Goal: Task Accomplishment & Management: Complete application form

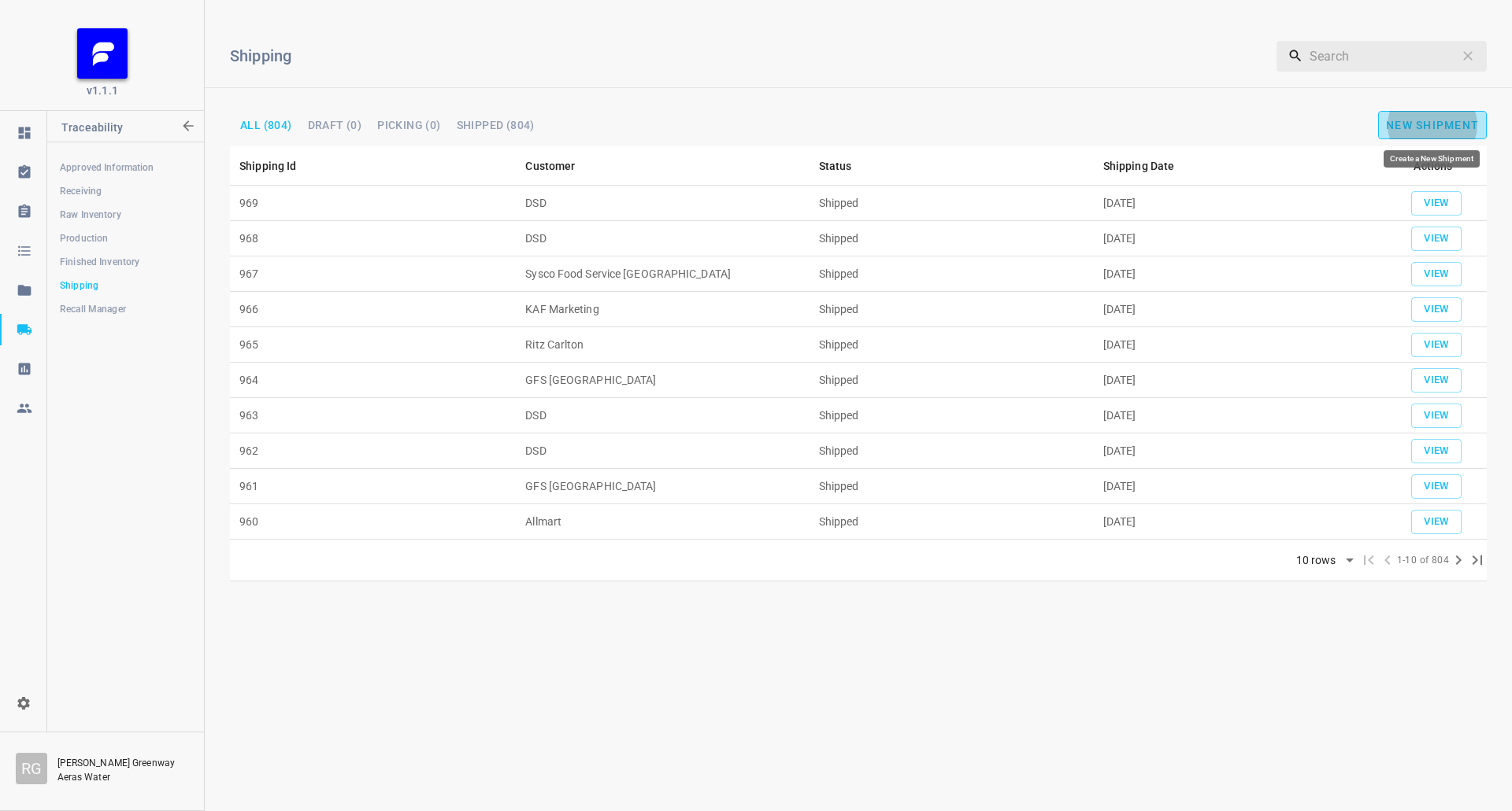
click at [1414, 125] on span "New Shipment" at bounding box center [1431, 125] width 93 height 12
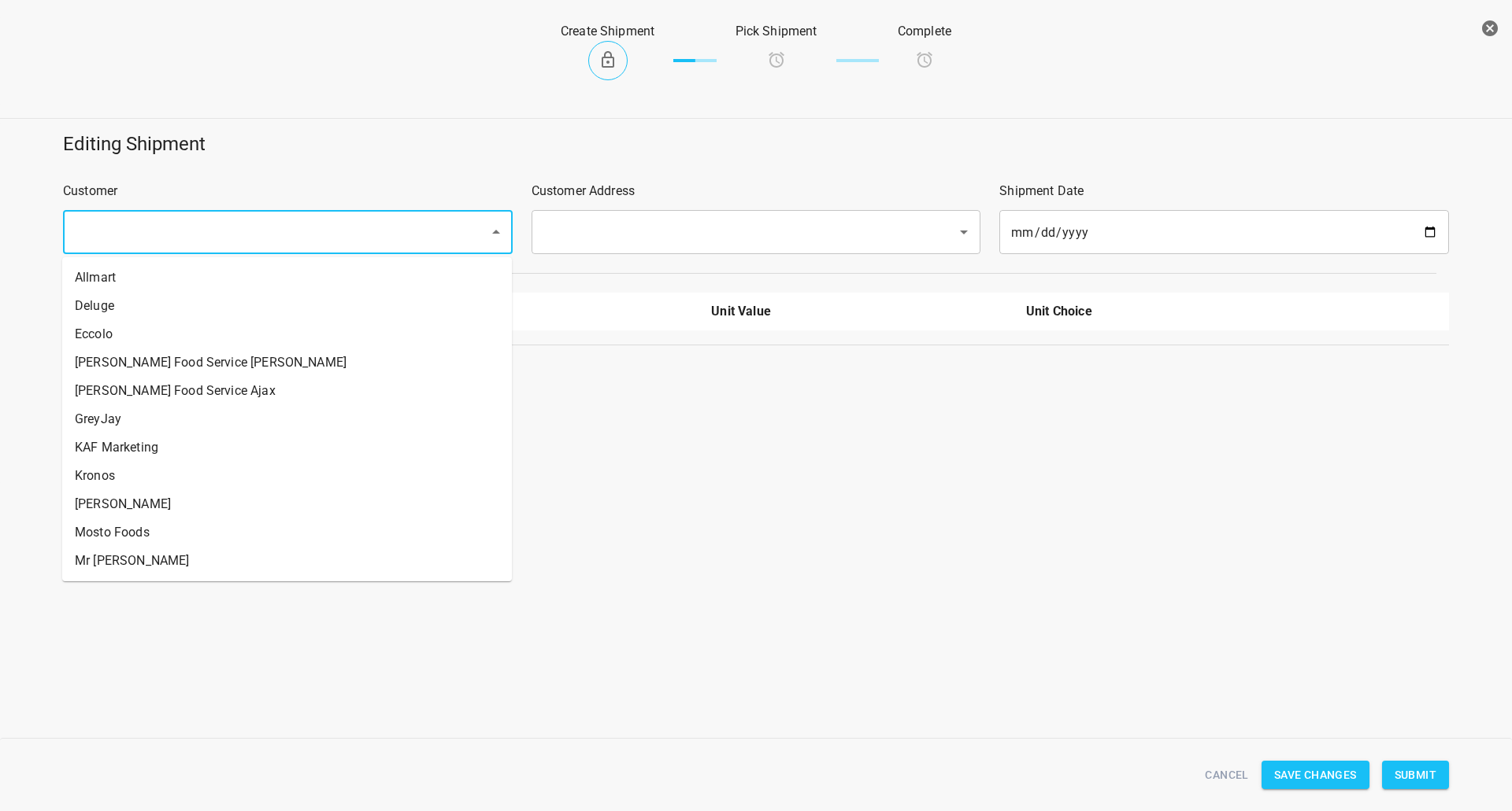
click at [302, 243] on input "text" at bounding box center [266, 232] width 392 height 30
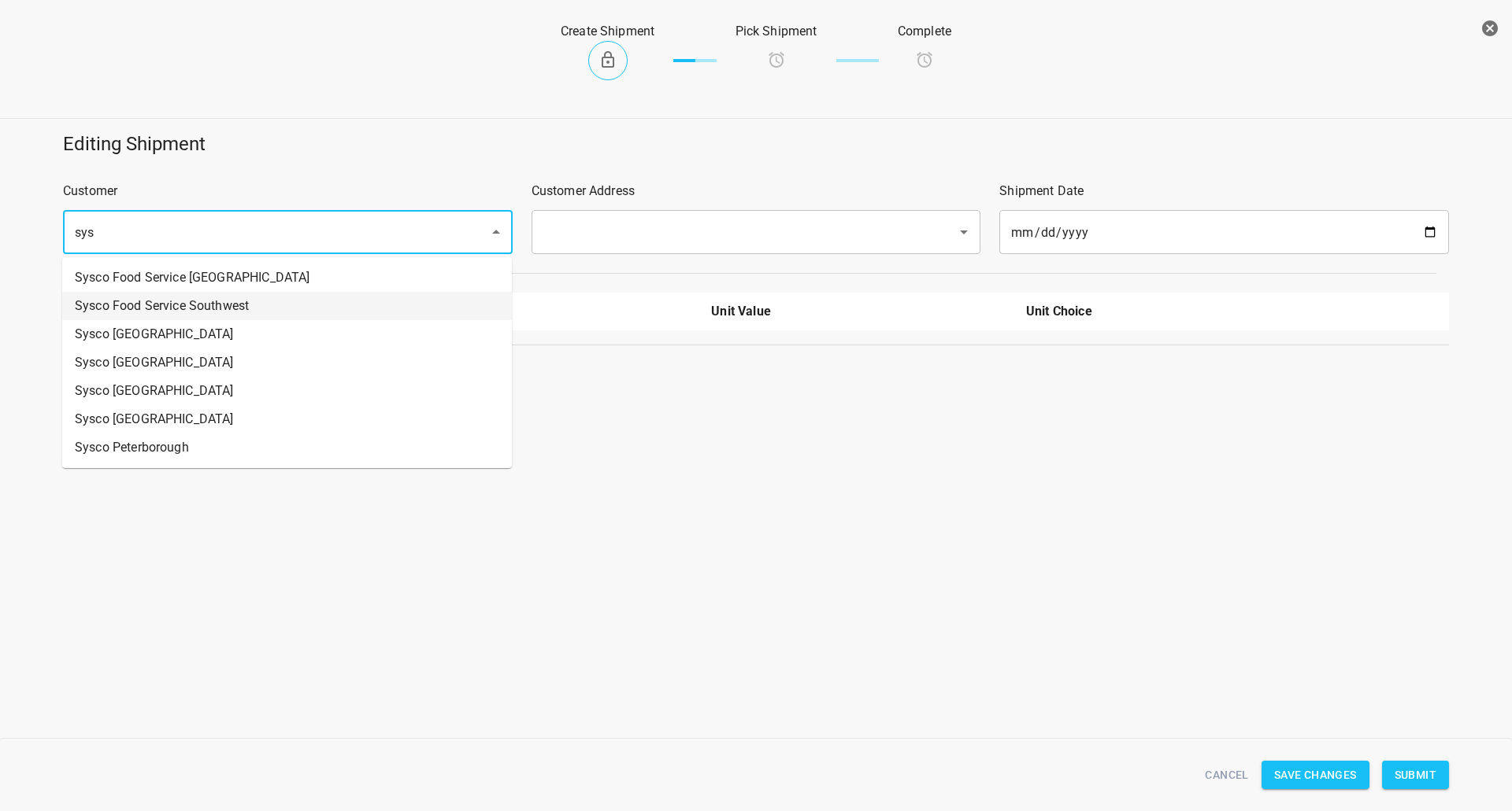
click at [244, 310] on li "Sysco Food Service Southwest" at bounding box center [287, 306] width 450 height 28
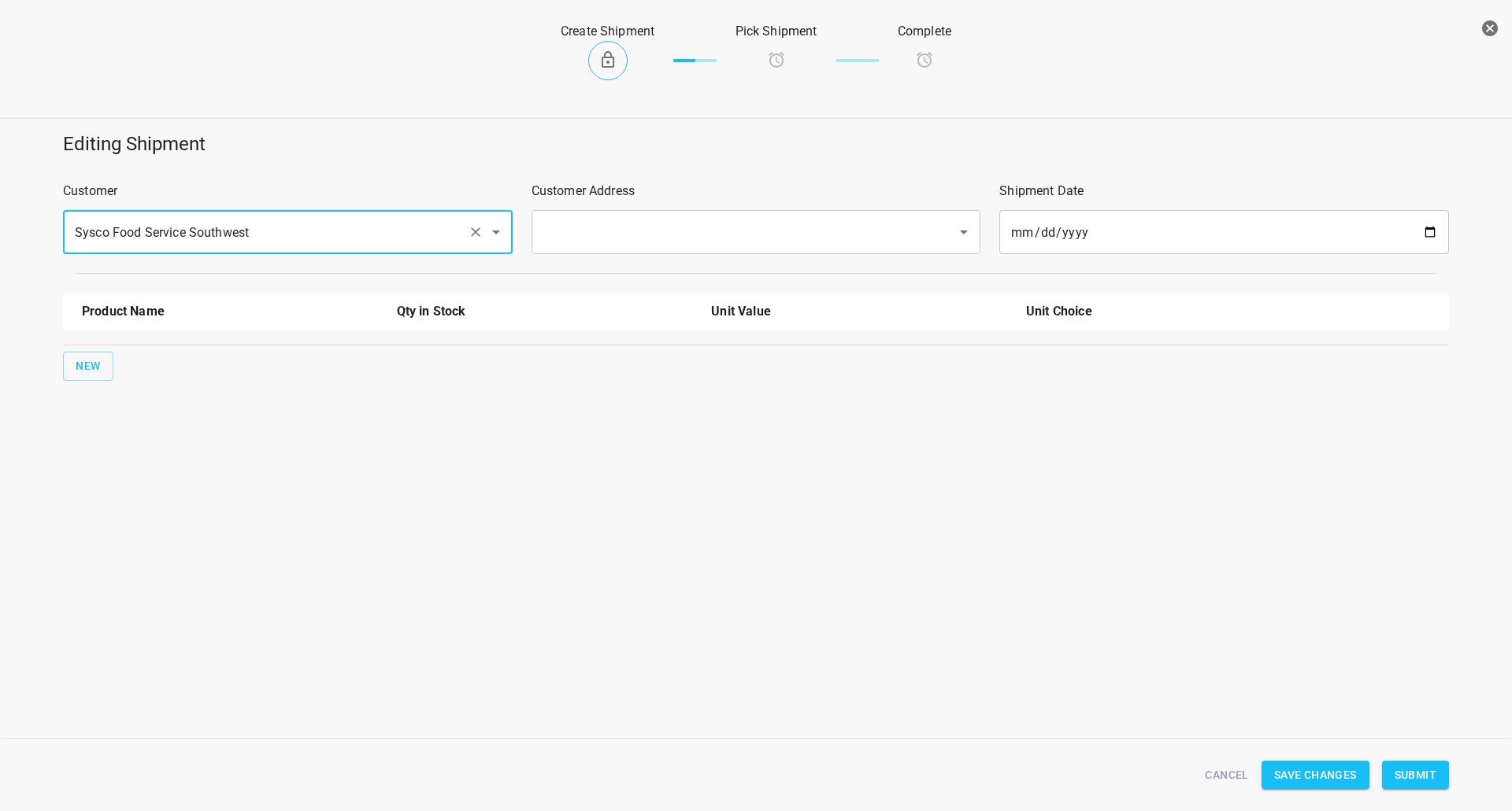
type input "Sysco Food Service Southwest"
click at [622, 243] on input "text" at bounding box center [734, 232] width 392 height 30
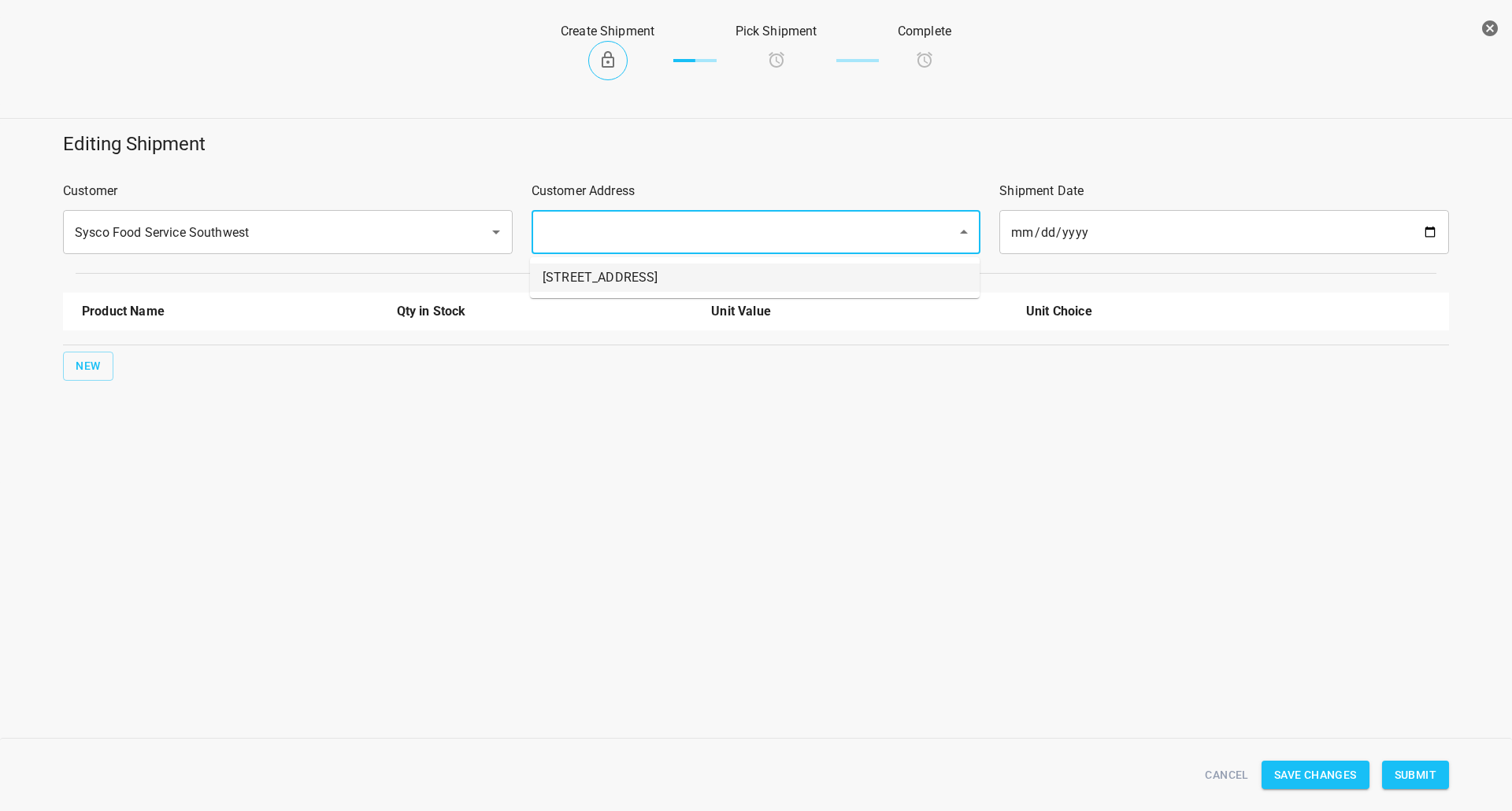
click at [588, 279] on li "[STREET_ADDRESS]" at bounding box center [755, 278] width 450 height 28
type input "[STREET_ADDRESS]"
click at [85, 376] on button "New" at bounding box center [88, 366] width 51 height 29
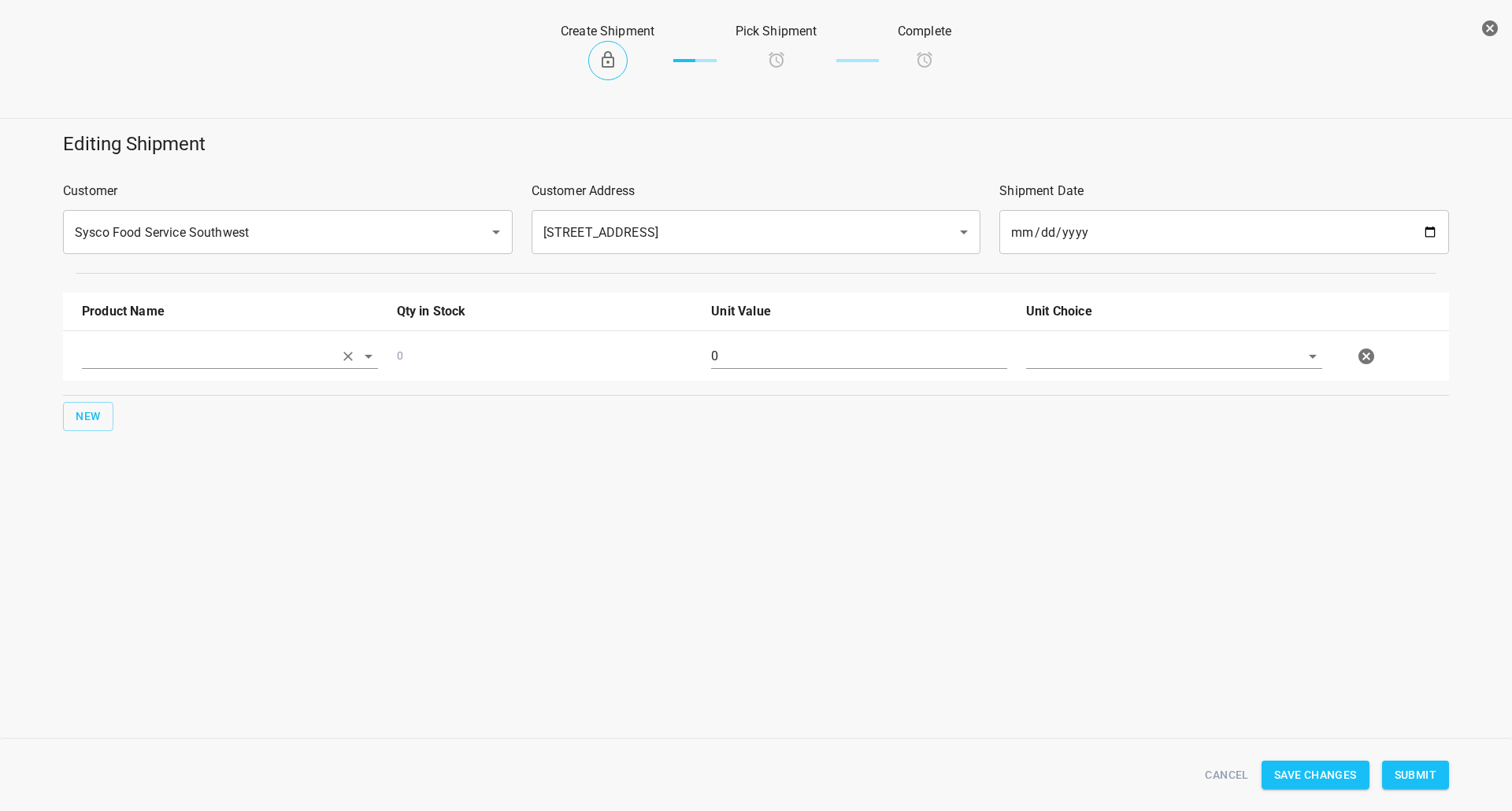
click at [121, 362] on input "text" at bounding box center [207, 356] width 252 height 24
click at [153, 380] on li "330ml Still" at bounding box center [230, 392] width 296 height 28
type input "330ml Still"
click at [89, 421] on span "New" at bounding box center [88, 417] width 25 height 20
click at [131, 368] on input "text" at bounding box center [207, 356] width 252 height 24
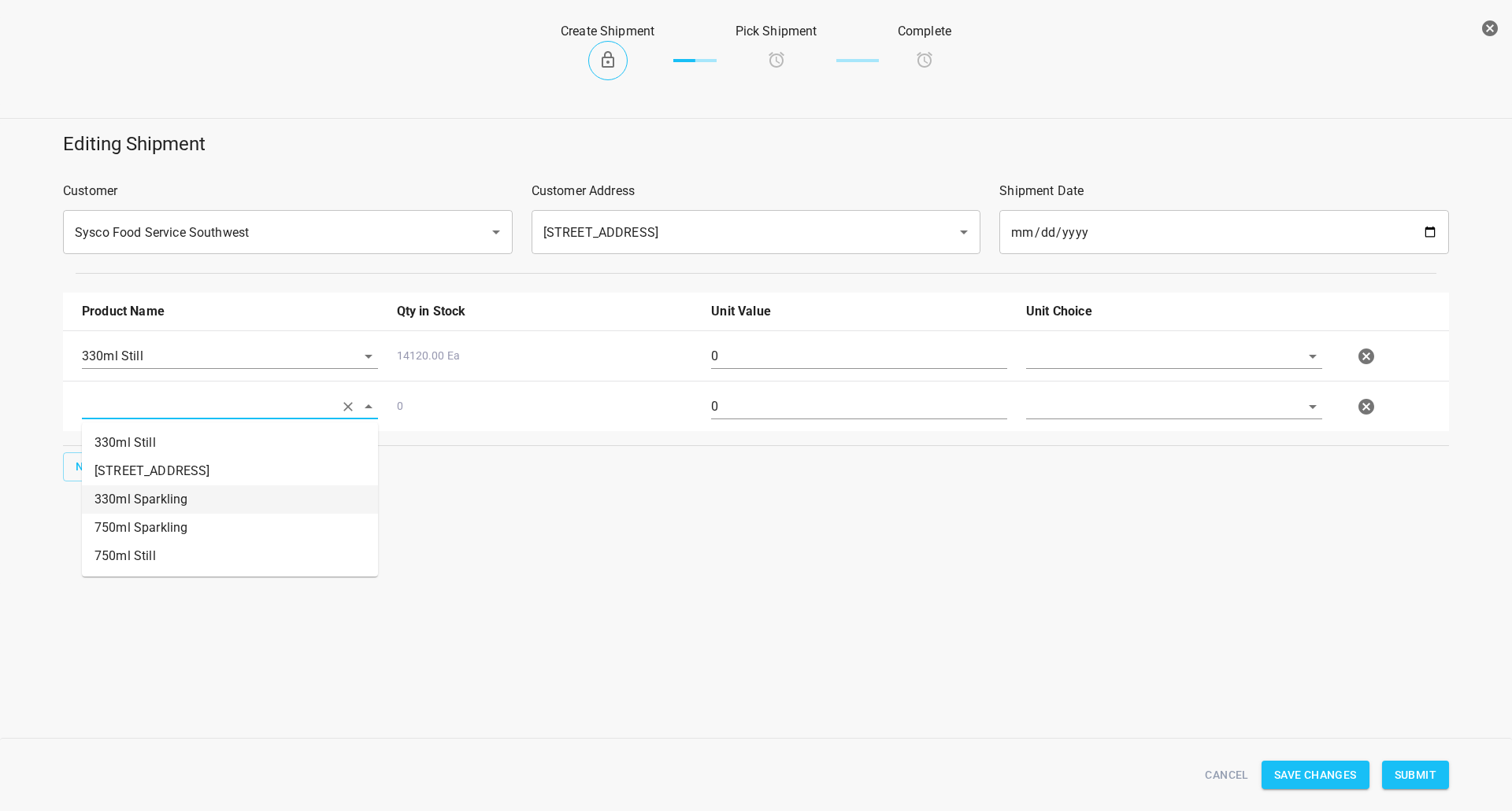
click at [173, 510] on li "330ml Sparkling" at bounding box center [230, 500] width 296 height 28
type input "330ml Sparkling"
click at [96, 469] on span "New" at bounding box center [88, 466] width 25 height 20
click at [156, 368] on input "text" at bounding box center [207, 356] width 252 height 24
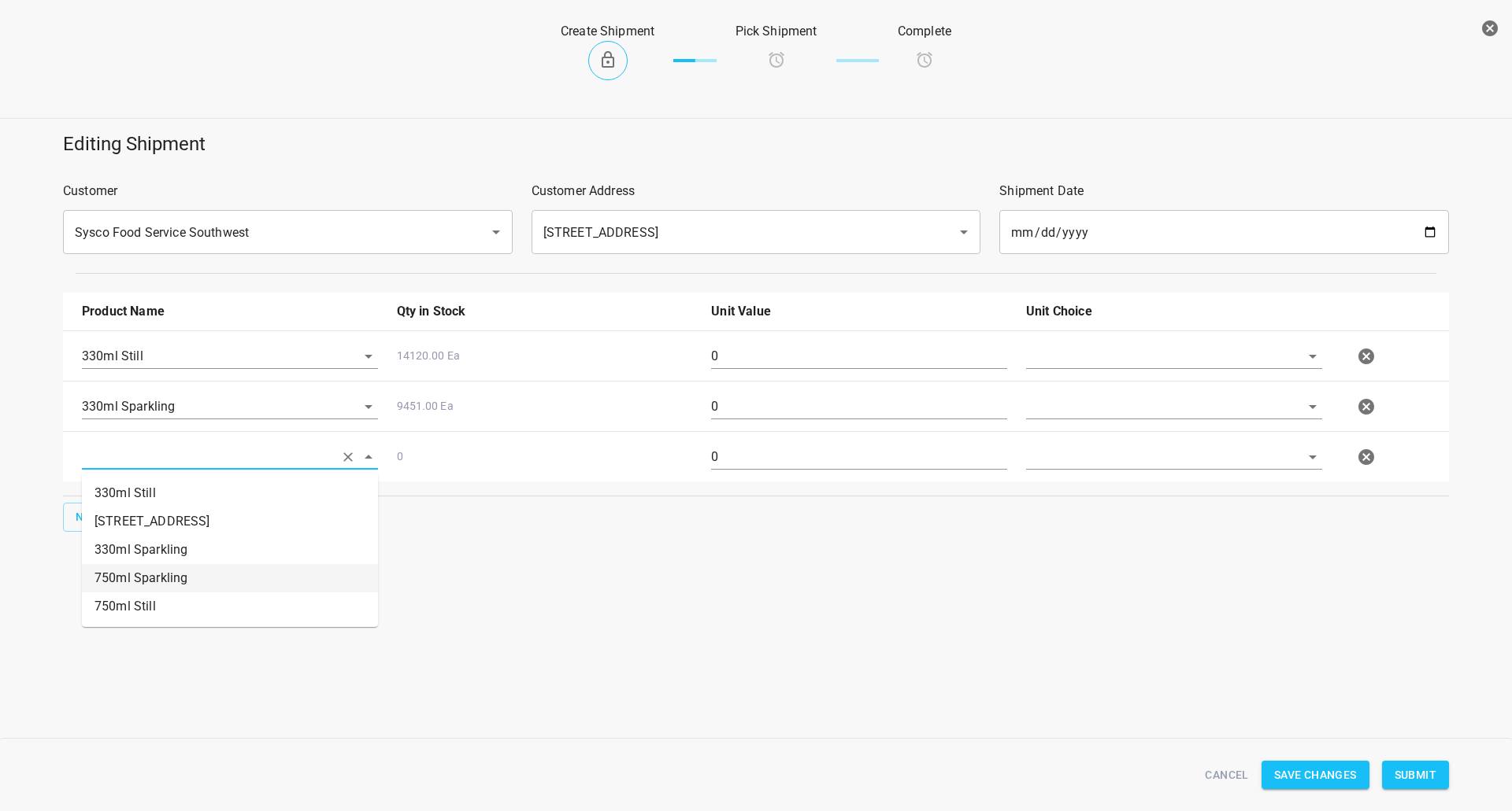
click at [144, 568] on ul "330ml Still 330 ST CRATE 330ml Sparkling 750ml Sparkling 750ml Still" at bounding box center [230, 550] width 296 height 155
click at [141, 573] on li "750ml Sparkling" at bounding box center [230, 579] width 296 height 28
type input "750ml Sparkling"
click at [1119, 362] on input "text" at bounding box center [1151, 356] width 252 height 24
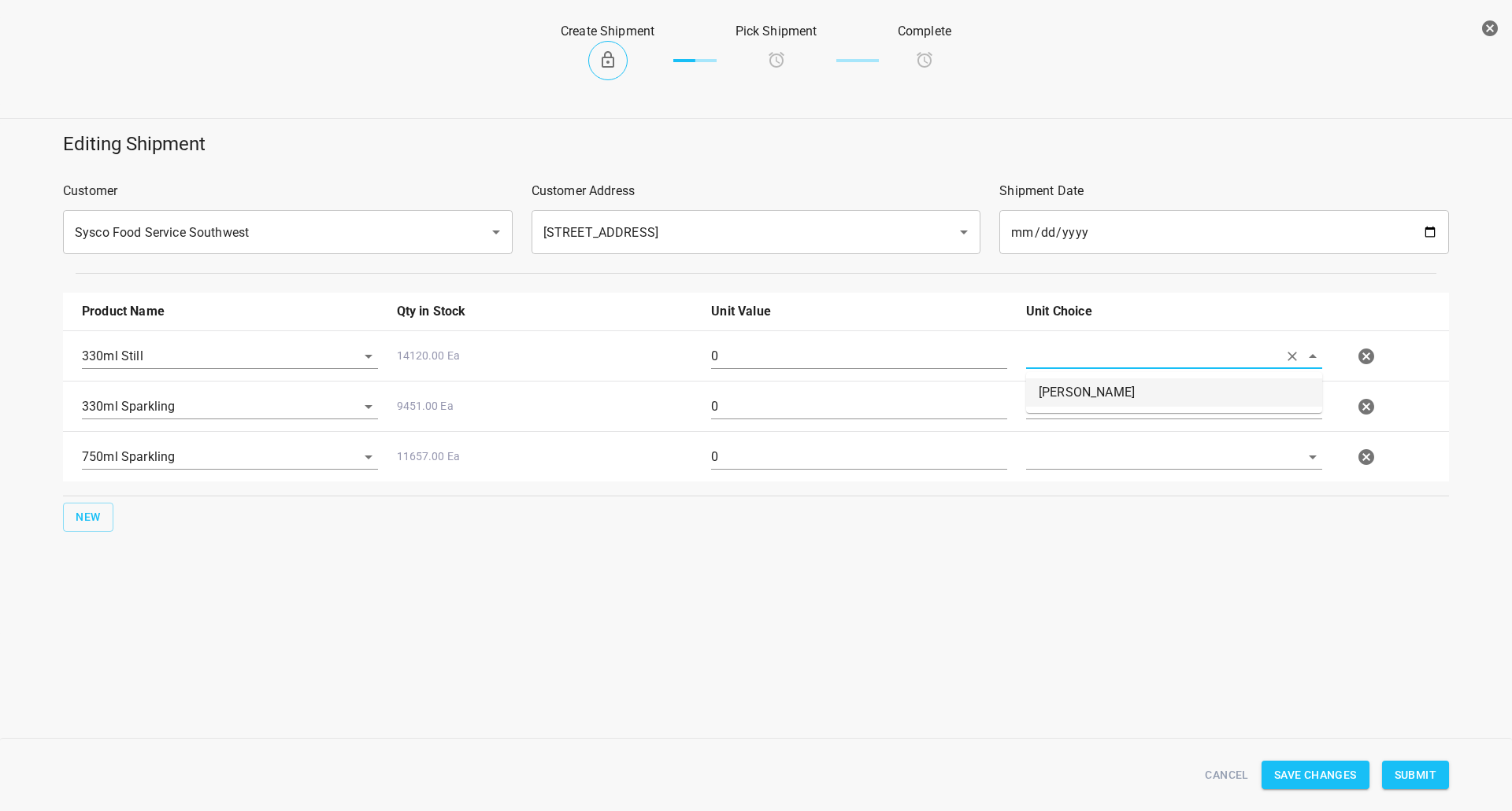
click at [1103, 391] on li "[PERSON_NAME]" at bounding box center [1174, 392] width 296 height 28
type input "[PERSON_NAME]"
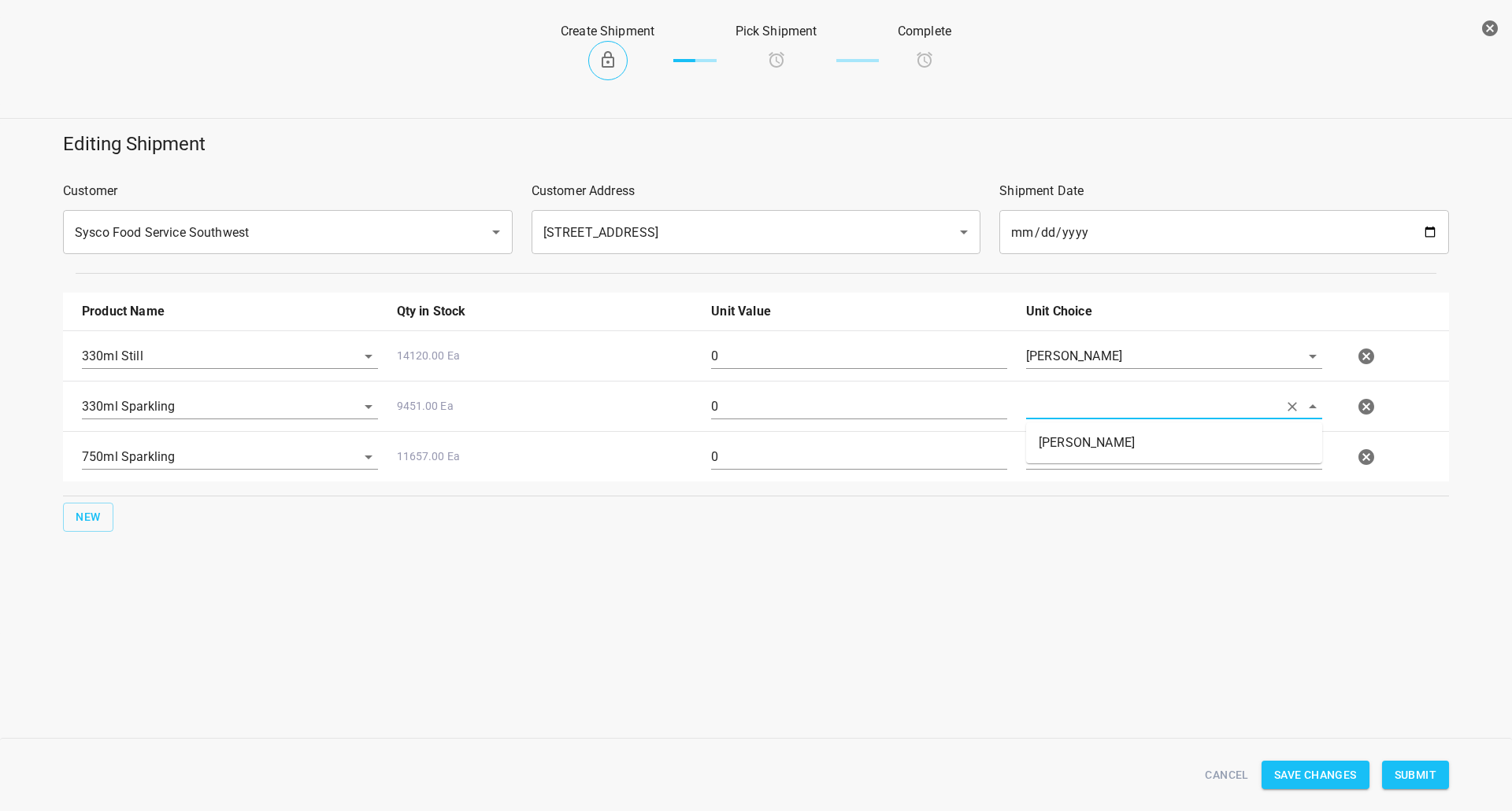
drag, startPoint x: 1095, startPoint y: 411, endPoint x: 1087, endPoint y: 426, distance: 17.0
click at [1093, 411] on input "text" at bounding box center [1151, 406] width 252 height 24
click at [1075, 449] on li "[PERSON_NAME]" at bounding box center [1174, 443] width 296 height 28
type input "[PERSON_NAME]"
drag, startPoint x: 1066, startPoint y: 488, endPoint x: 1073, endPoint y: 464, distance: 25.0
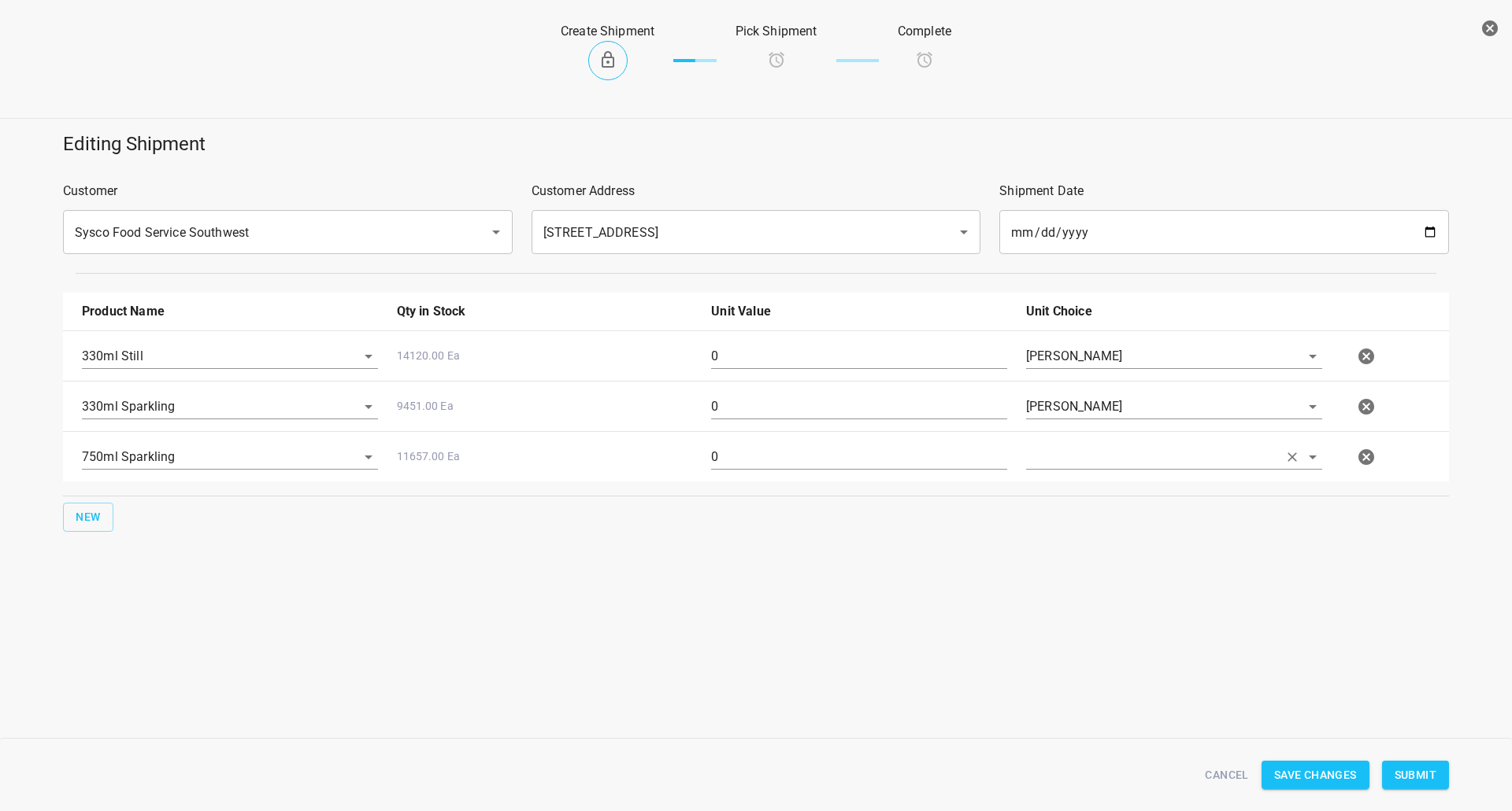
click at [1066, 489] on div at bounding box center [1174, 464] width 315 height 57
drag, startPoint x: 1074, startPoint y: 453, endPoint x: 1072, endPoint y: 466, distance: 13.2
click at [1072, 368] on input "text" at bounding box center [1151, 356] width 252 height 24
click at [1070, 496] on li "[PERSON_NAME]" at bounding box center [1174, 494] width 296 height 28
type input "[PERSON_NAME]"
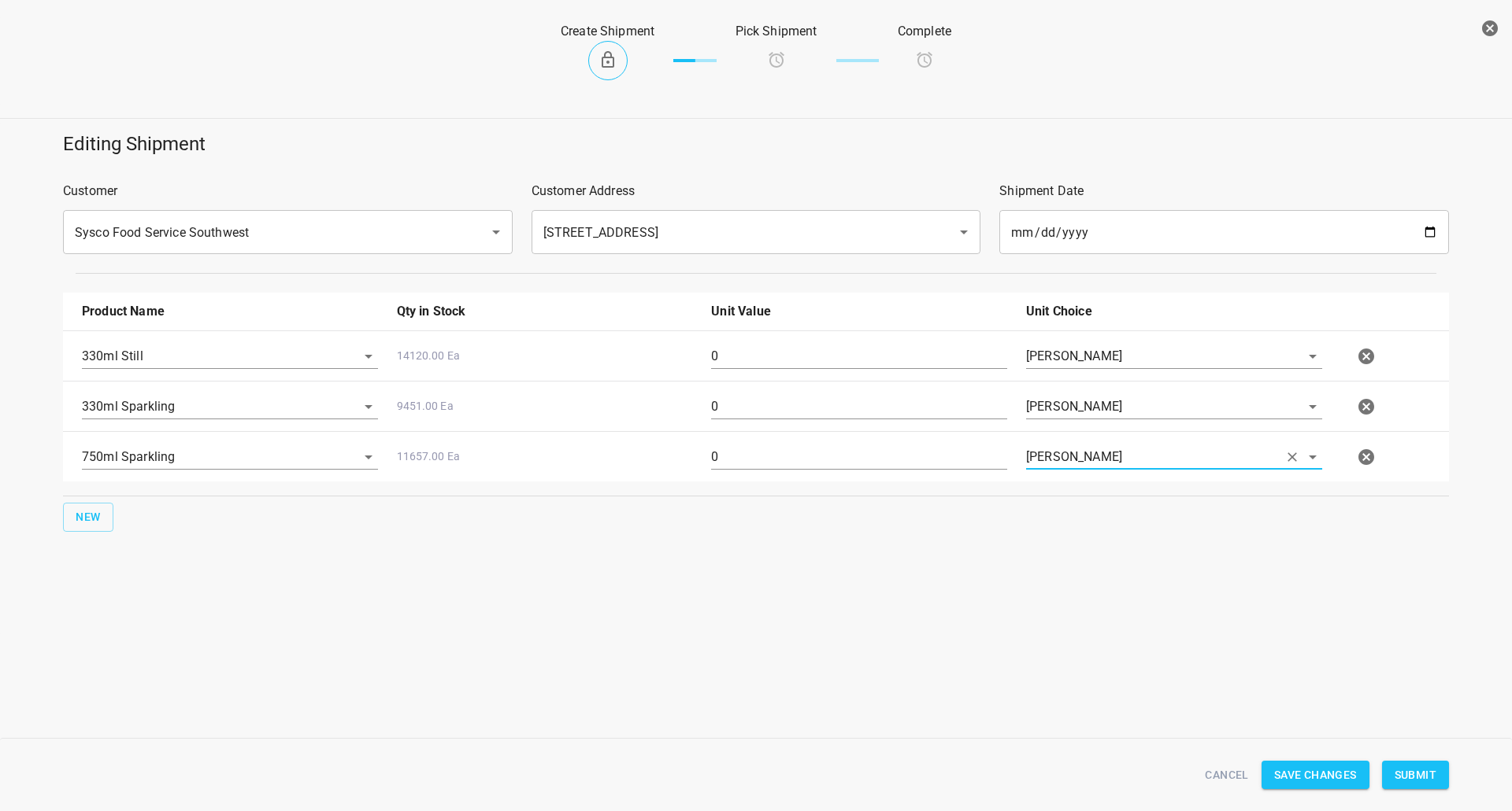
click at [793, 360] on input "0" at bounding box center [859, 356] width 296 height 25
click at [792, 360] on input "0" at bounding box center [859, 356] width 296 height 25
type input "126"
click at [728, 392] on div "0" at bounding box center [859, 413] width 315 height 57
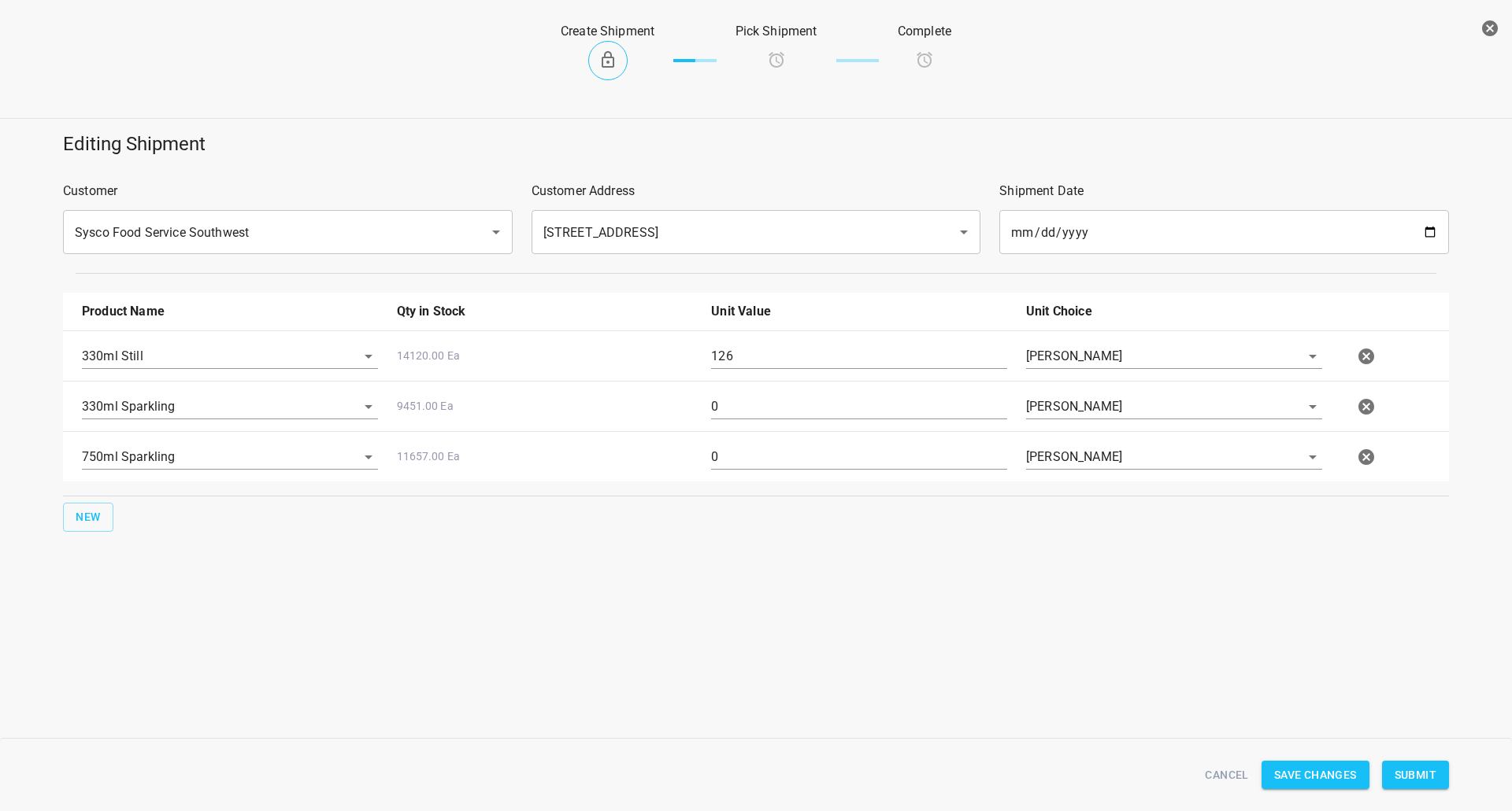
click at [734, 424] on div "750ml Sparkling 11657.00 Ea 0 [PERSON_NAME]" at bounding box center [759, 457] width 1373 height 69
click at [732, 411] on input "0" at bounding box center [859, 406] width 296 height 25
type input "36"
click at [726, 445] on input "0" at bounding box center [859, 457] width 296 height 25
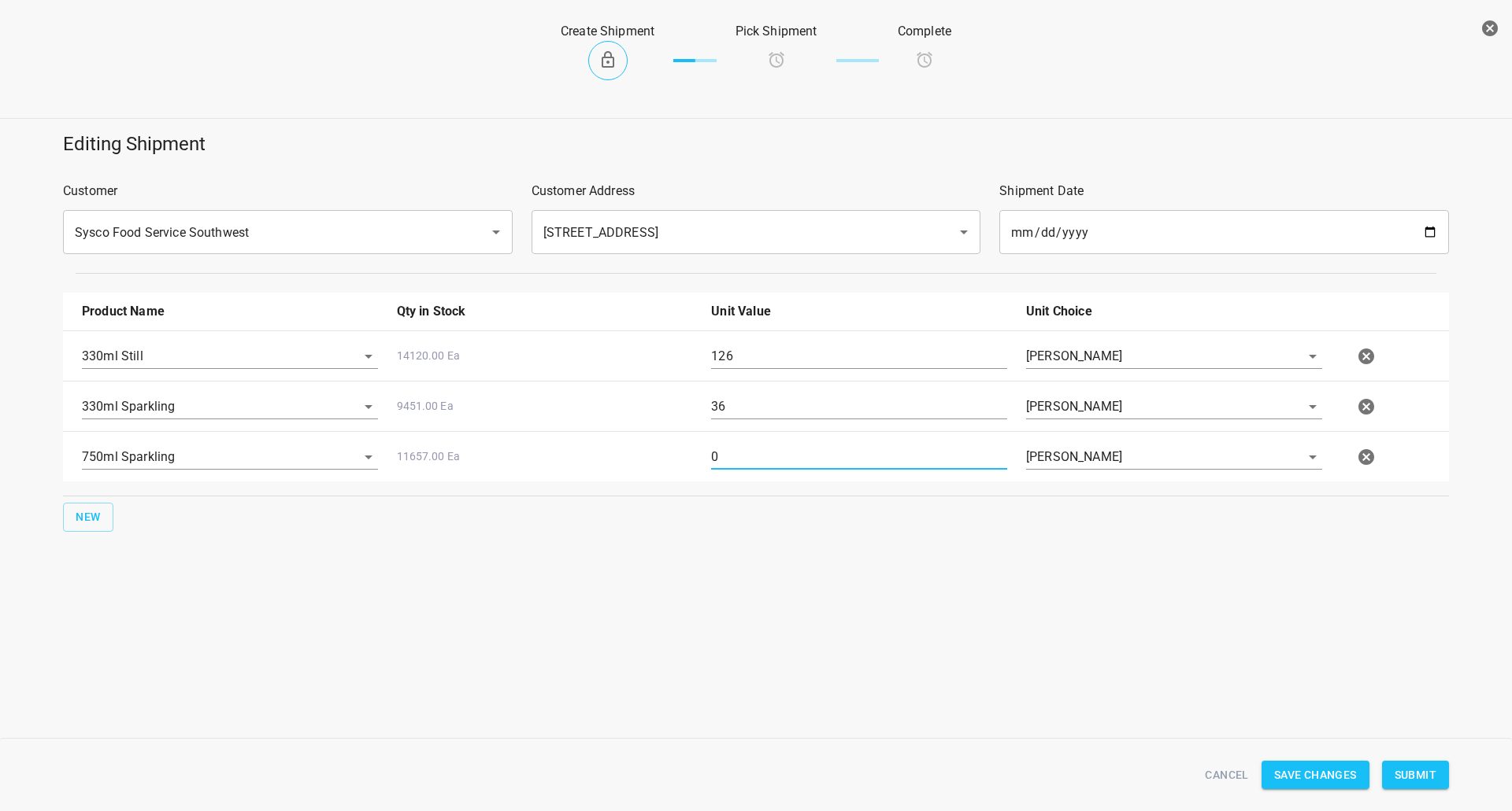
click at [726, 445] on input "0" at bounding box center [859, 457] width 296 height 25
type input "80"
click at [1404, 780] on span "Submit" at bounding box center [1415, 775] width 42 height 20
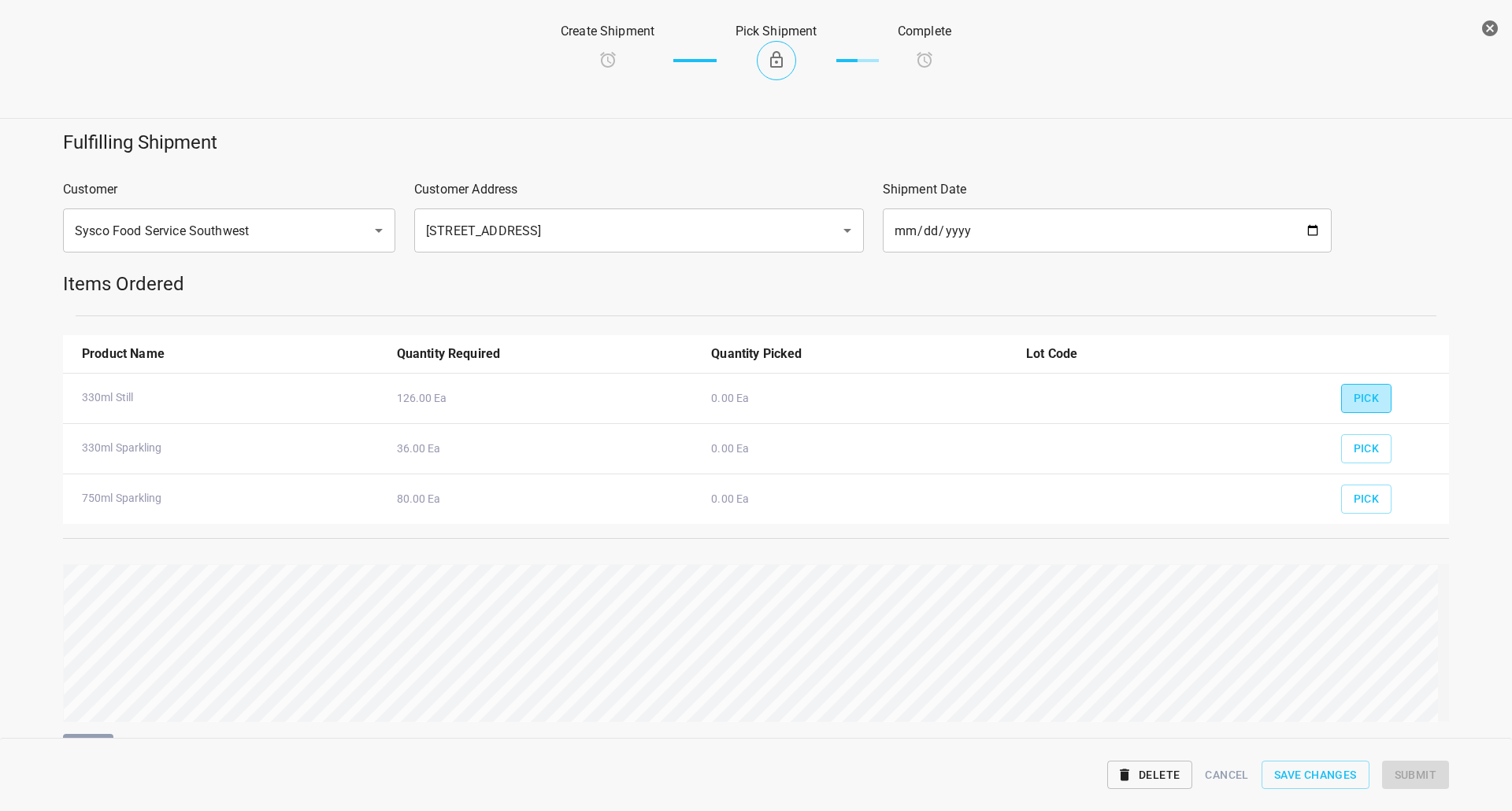
click at [1355, 395] on span "Pick" at bounding box center [1367, 398] width 26 height 20
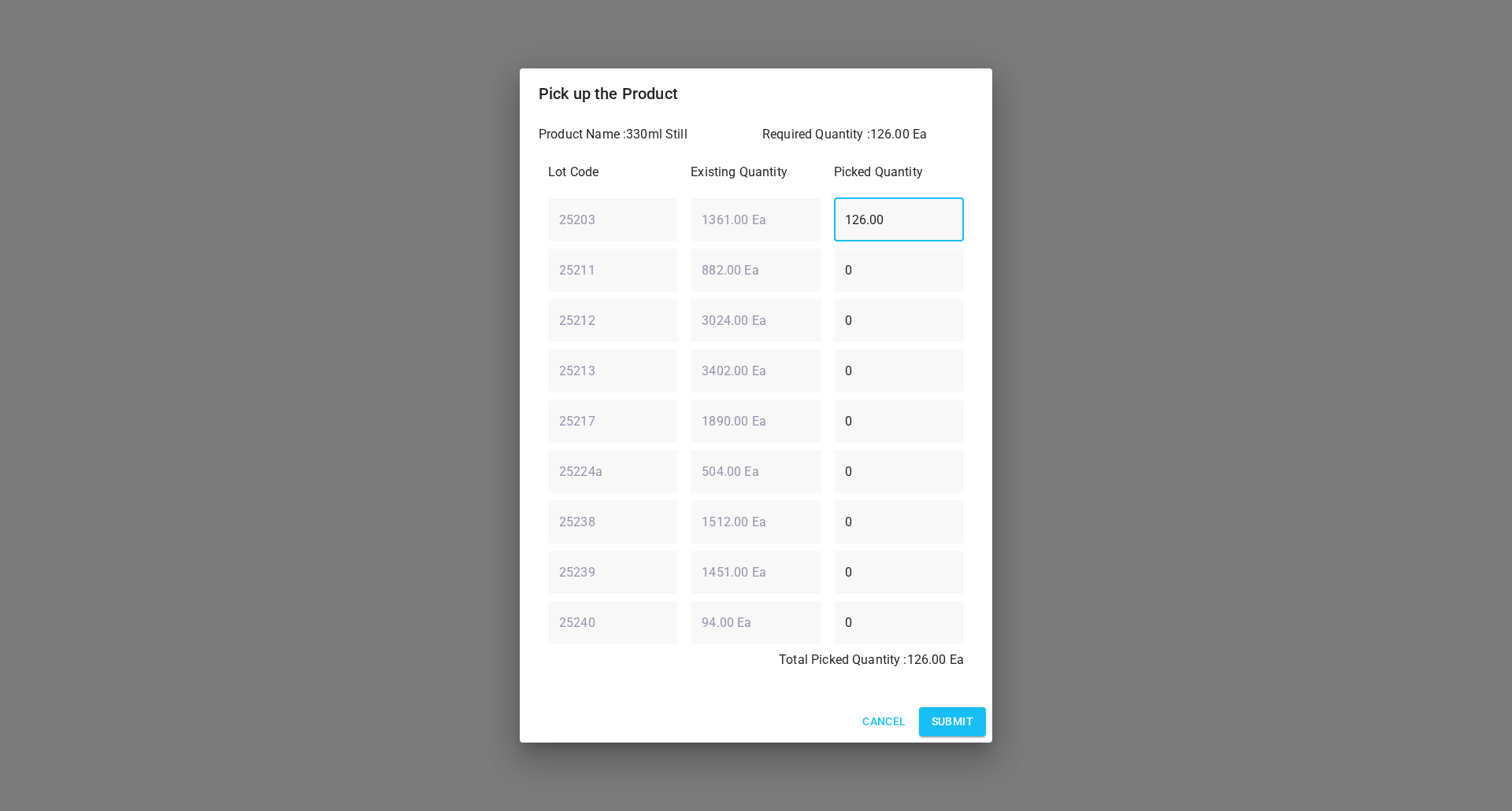
click at [700, 209] on div "25203 ​ 1361.00 Ea ​ 126.00 ​" at bounding box center [755, 219] width 428 height 57
type input "0"
click at [614, 268] on div "25211 ​ 882.00 Ea ​ 0 ​" at bounding box center [755, 270] width 428 height 57
type input "126"
drag, startPoint x: 954, startPoint y: 730, endPoint x: 979, endPoint y: 713, distance: 30.2
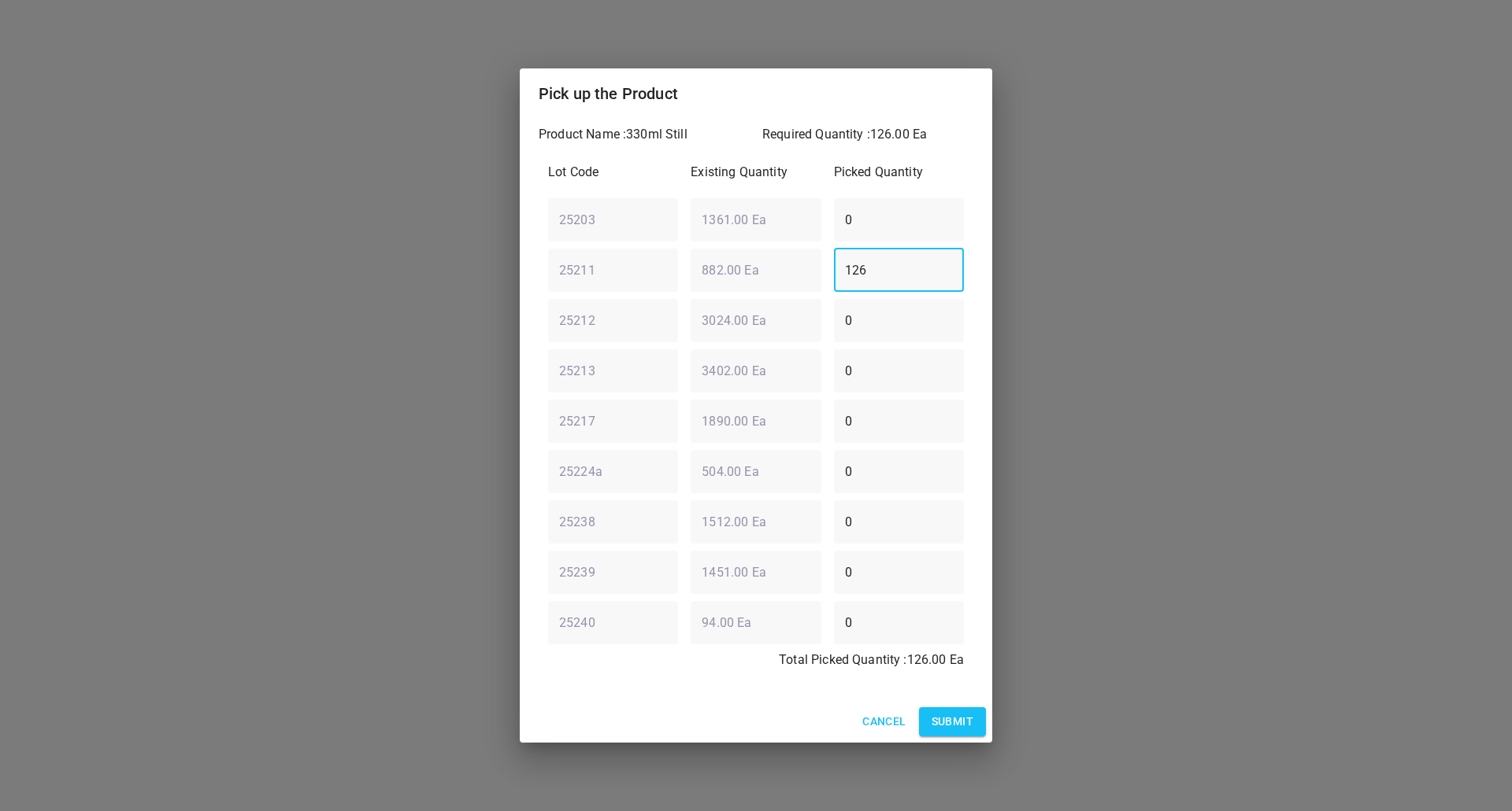
click at [954, 729] on span "Submit" at bounding box center [952, 722] width 42 height 20
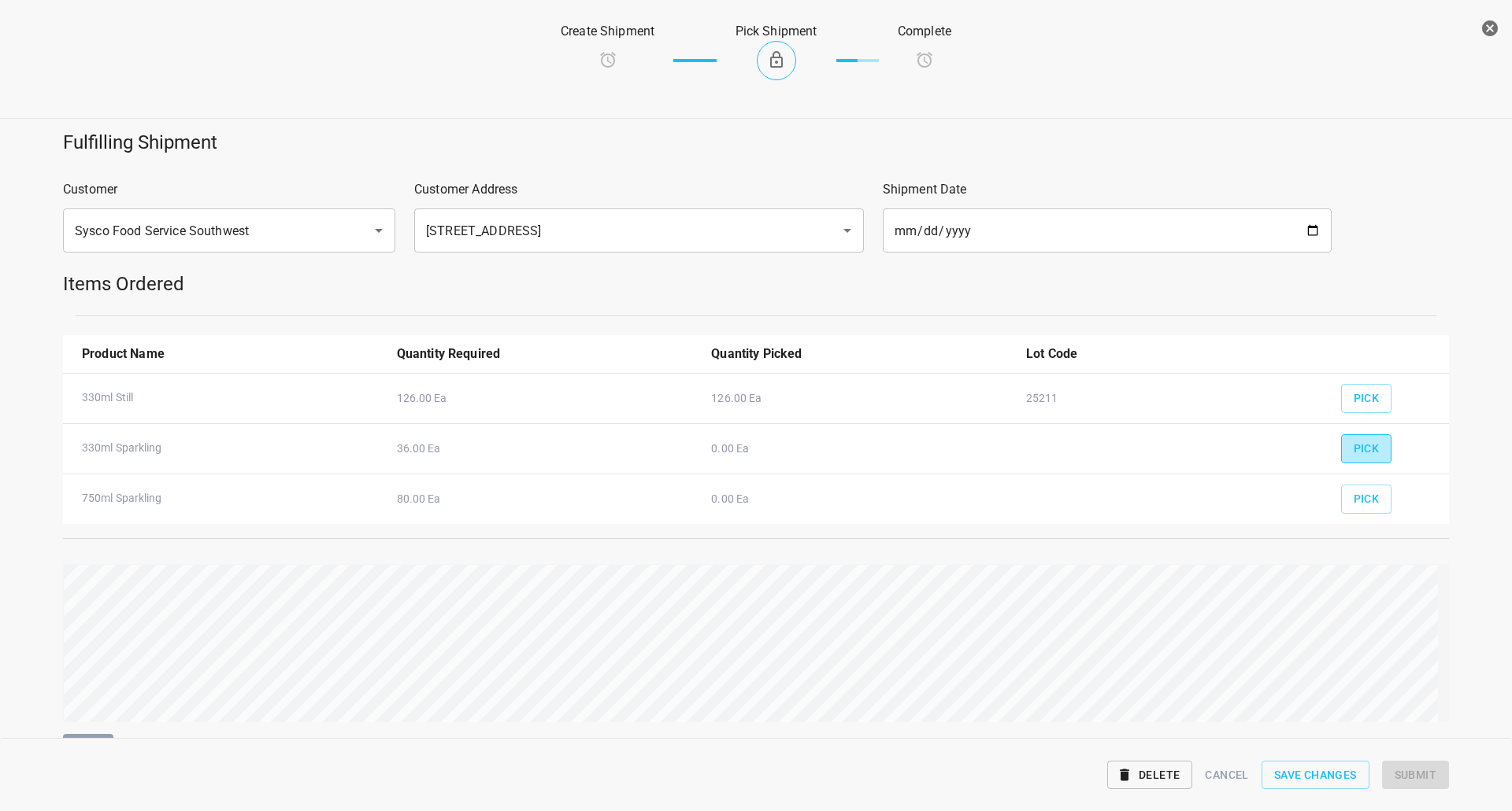
click at [1354, 446] on span "Pick" at bounding box center [1367, 449] width 26 height 20
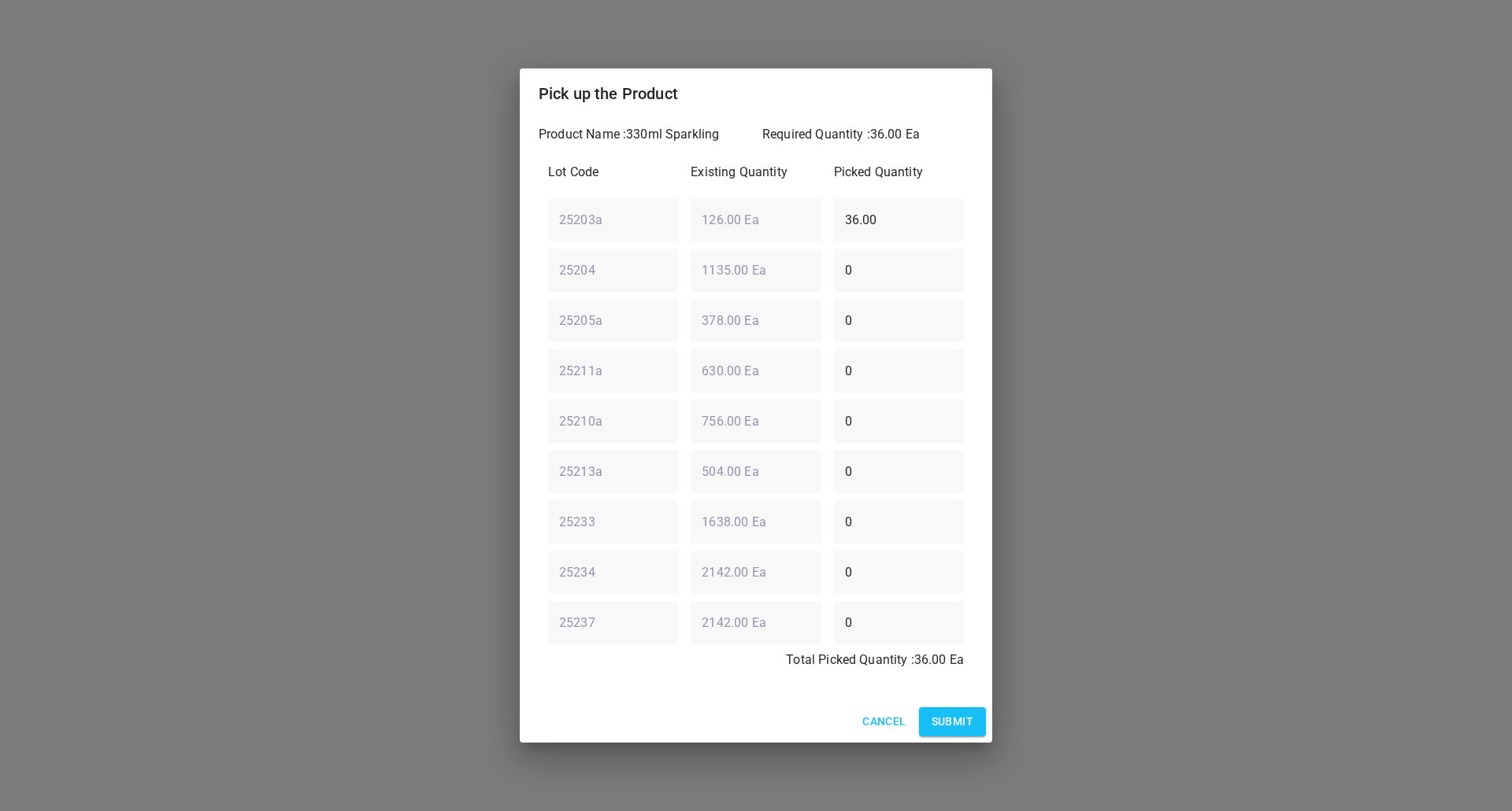
click at [708, 280] on div "25204 ​ 1135.00 Ea ​ 0 ​" at bounding box center [755, 270] width 428 height 57
type input "36"
click at [768, 231] on div "25203a ​ 126.00 Ea ​ 36.00 ​" at bounding box center [755, 219] width 428 height 57
type input "0"
click at [953, 723] on span "Submit" at bounding box center [952, 722] width 42 height 20
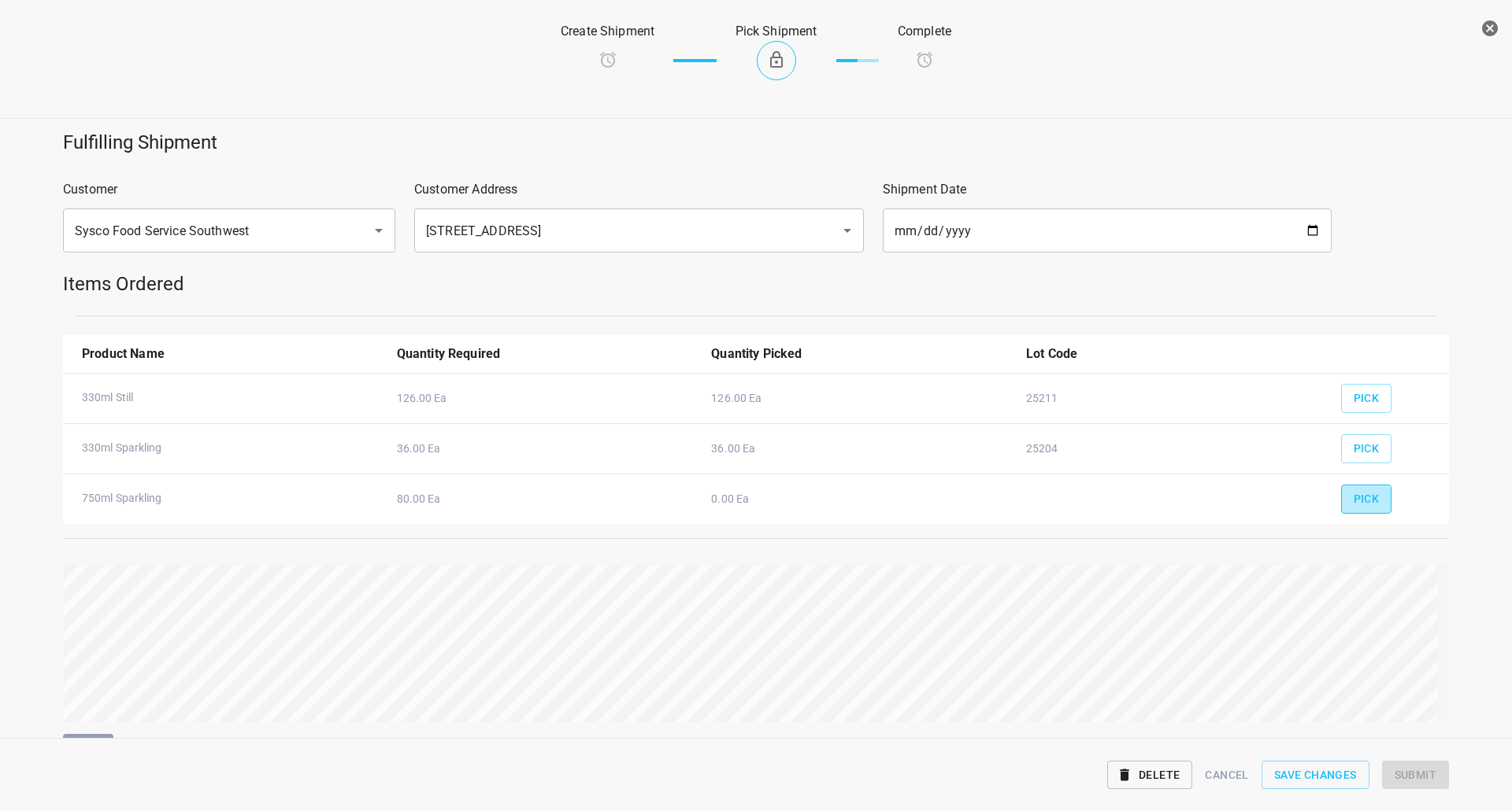
click at [1364, 491] on span "Pick" at bounding box center [1367, 499] width 26 height 20
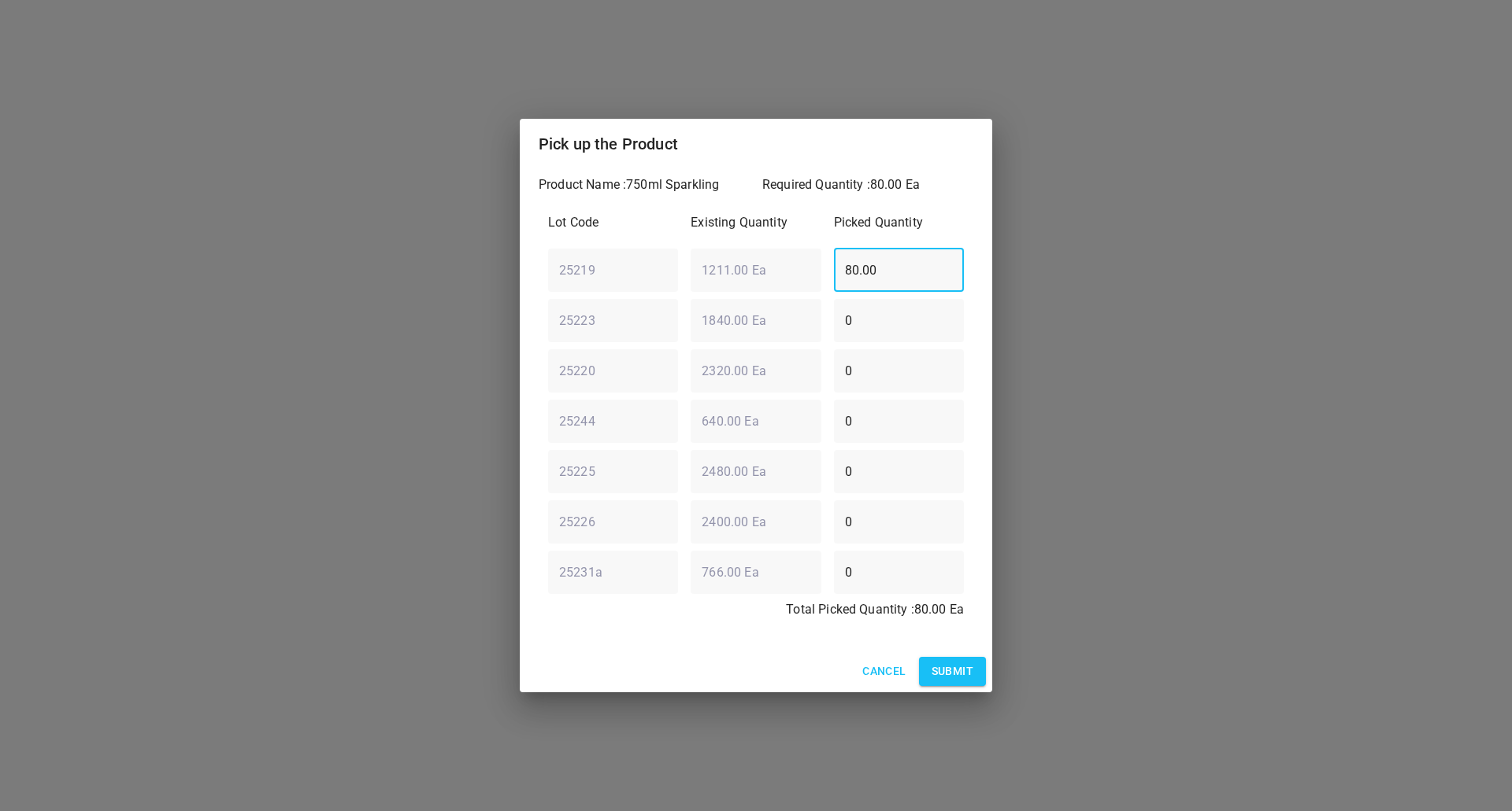
click at [763, 266] on div "25219 ​ 1211.00 Ea ​ 80.00 ​" at bounding box center [755, 270] width 428 height 57
type input "0"
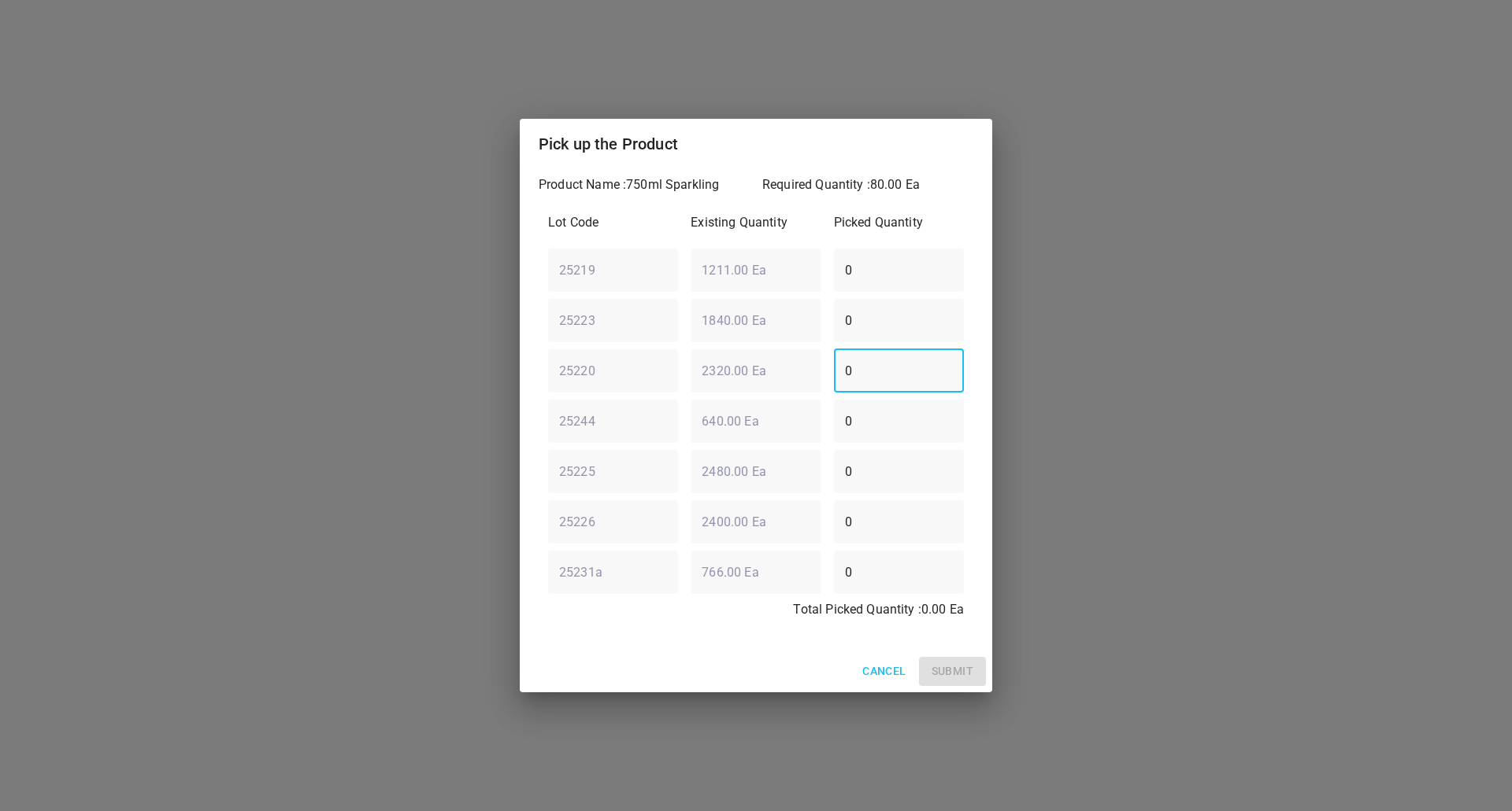
click at [720, 373] on div "25220 ​ 2320.00 Ea ​ 0 ​" at bounding box center [755, 371] width 428 height 57
type input "80"
click at [969, 659] on button "Submit" at bounding box center [952, 671] width 67 height 29
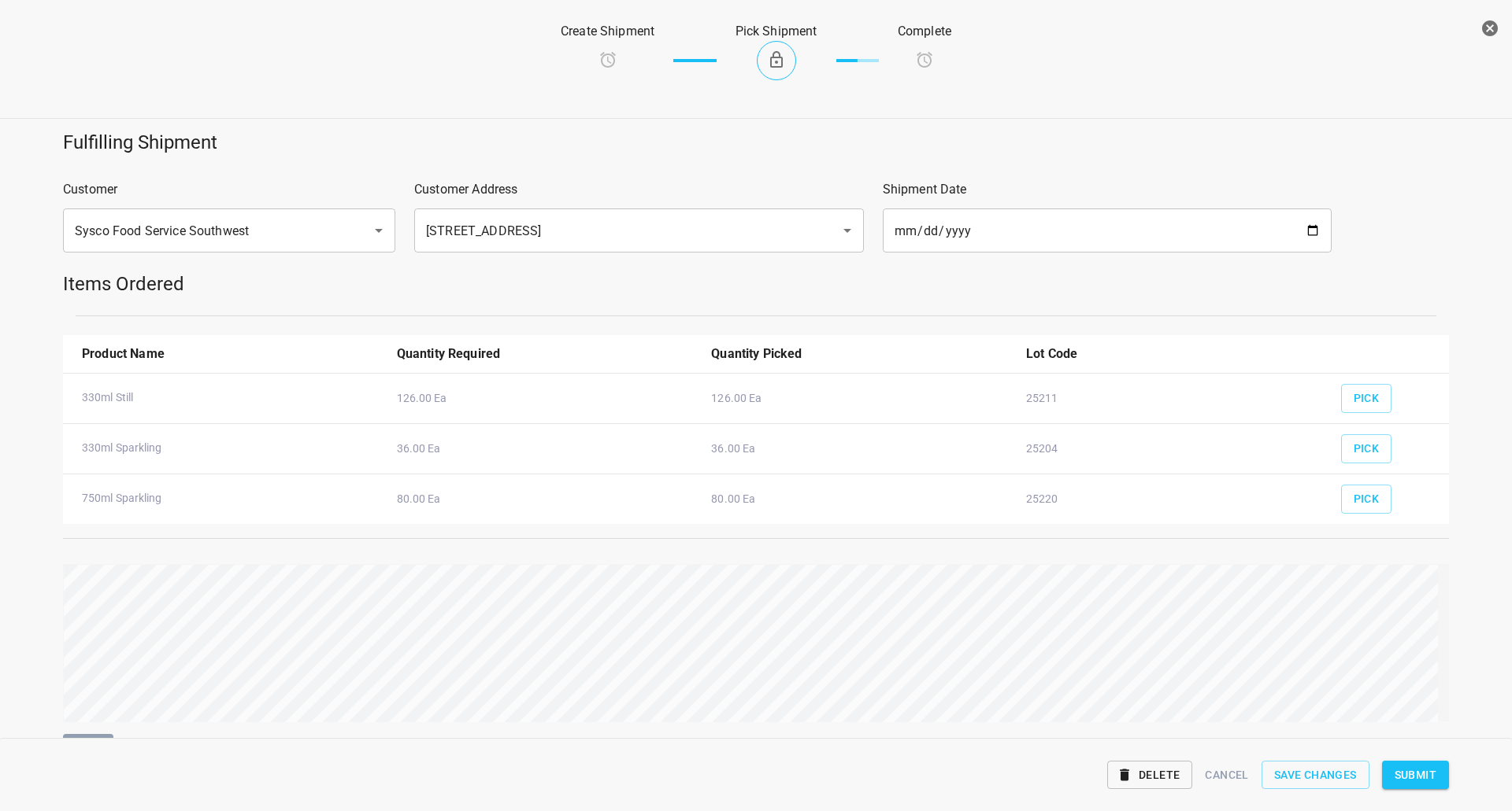
drag, startPoint x: 1428, startPoint y: 781, endPoint x: 1124, endPoint y: 466, distance: 437.8
click at [1425, 779] on span "Submit" at bounding box center [1415, 775] width 42 height 20
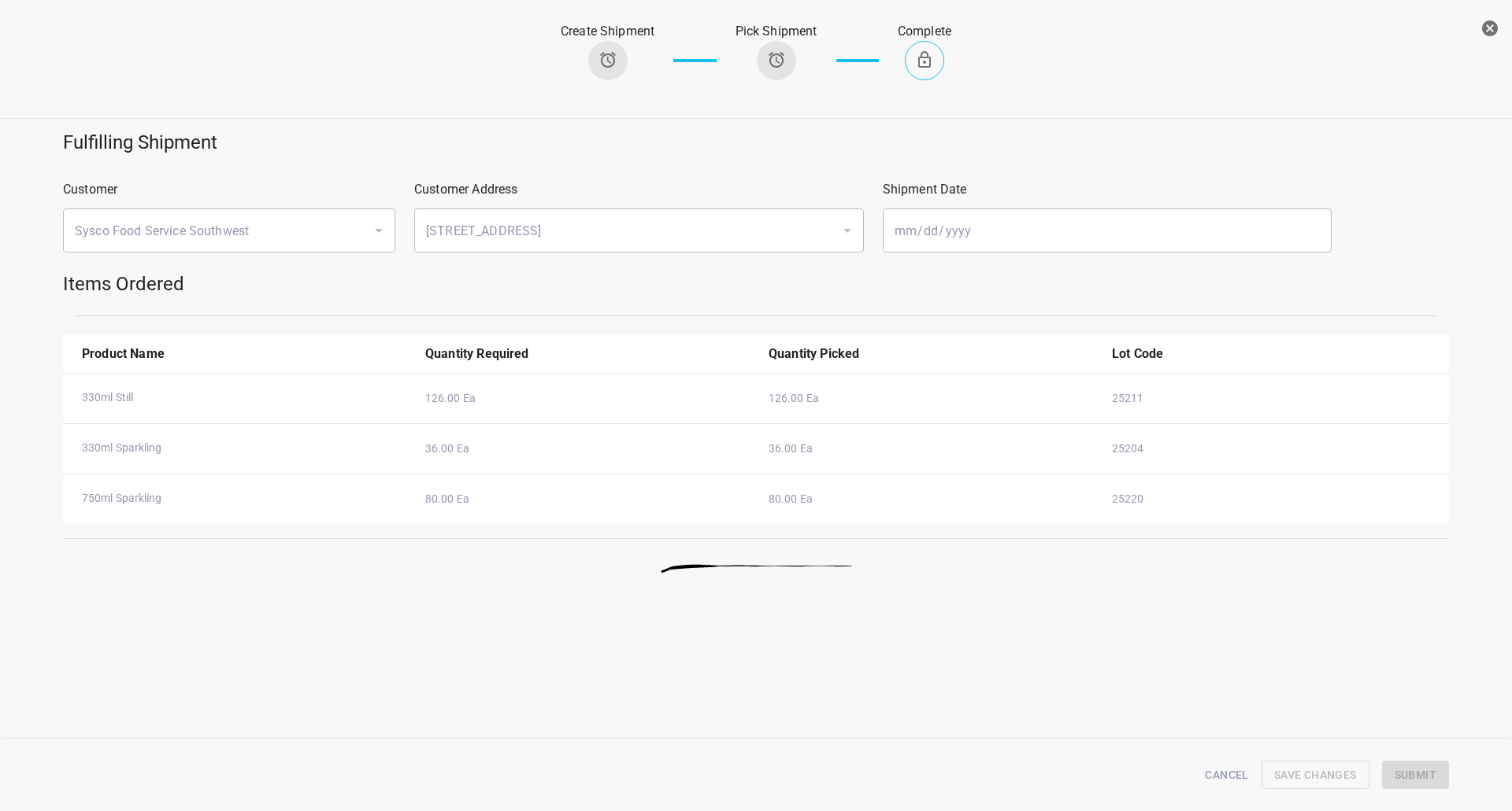
click at [1492, 27] on icon "button" at bounding box center [1490, 28] width 16 height 16
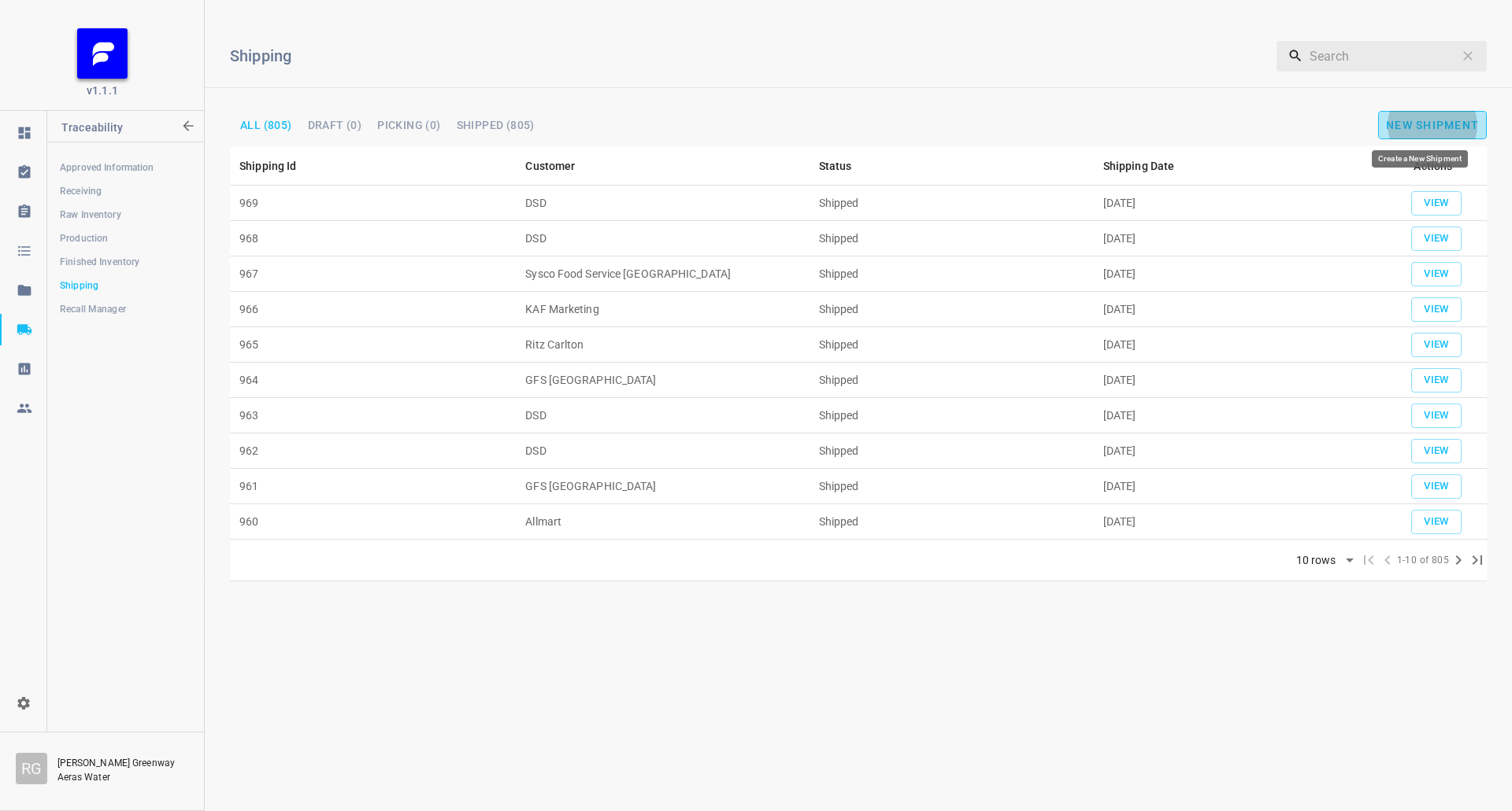
click at [1414, 124] on span "New Shipment" at bounding box center [1431, 125] width 93 height 12
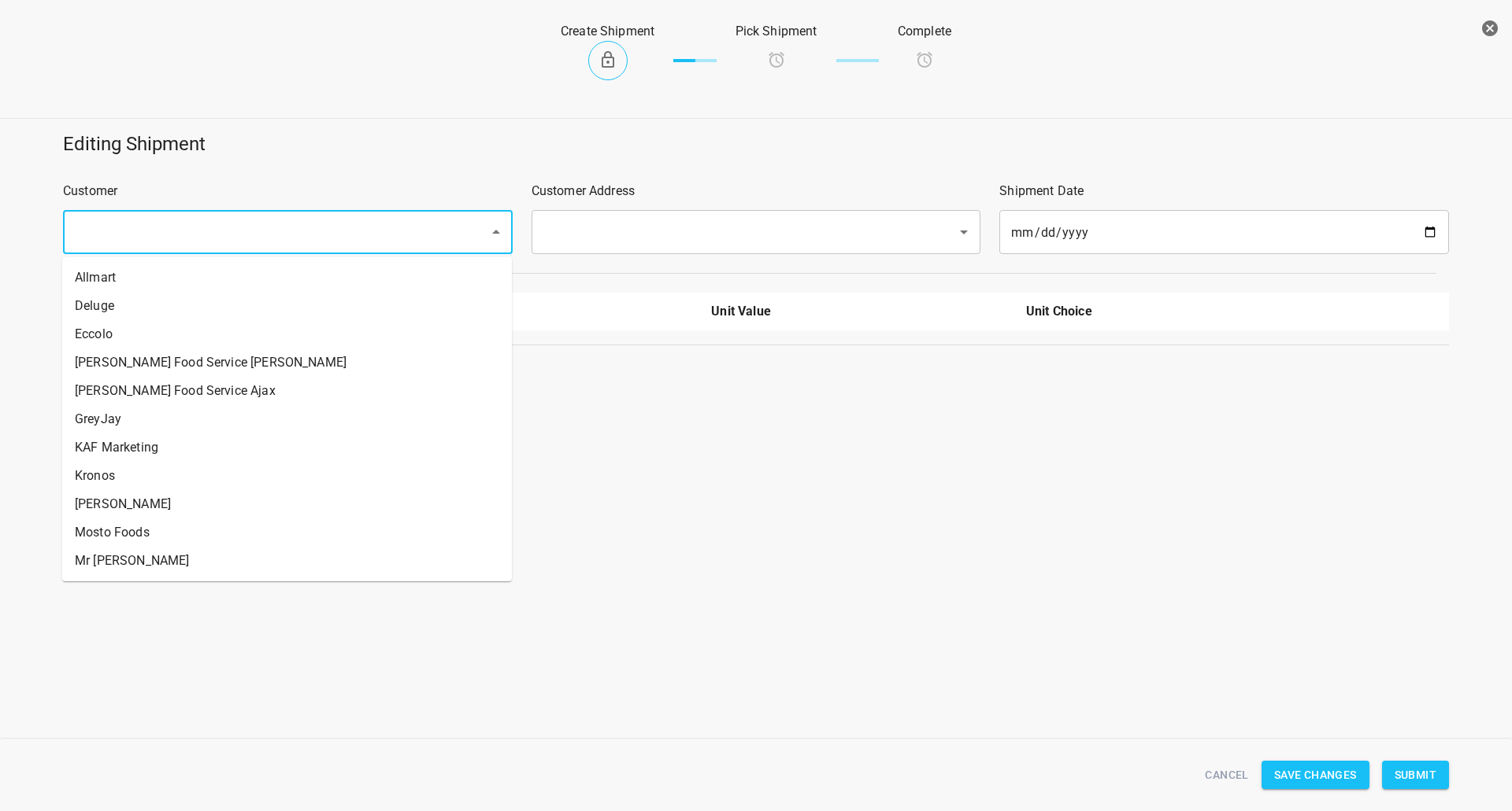
click at [245, 230] on input "text" at bounding box center [266, 232] width 392 height 30
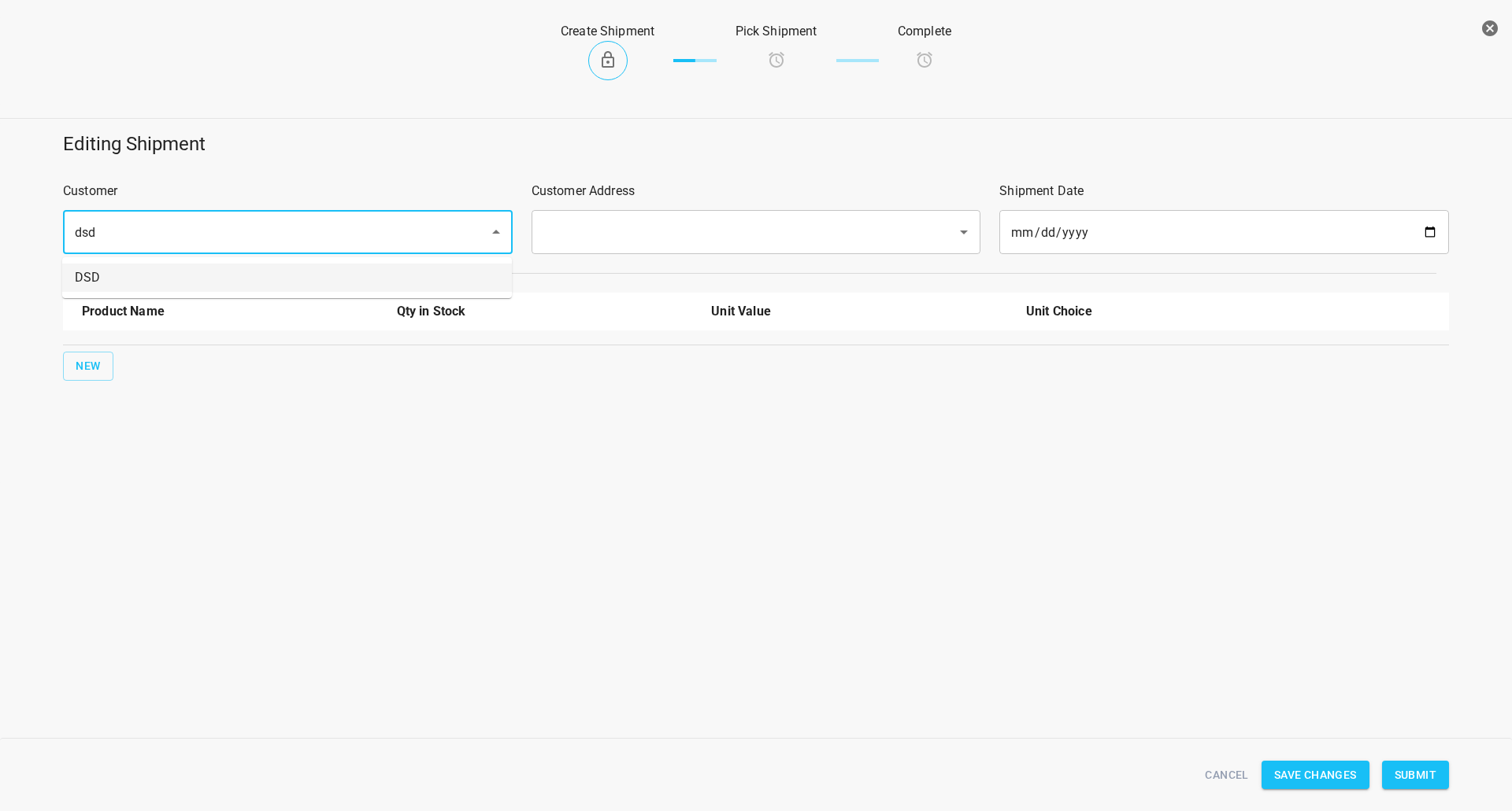
click at [254, 293] on ul "DSD" at bounding box center [287, 278] width 450 height 41
drag, startPoint x: 281, startPoint y: 273, endPoint x: 663, endPoint y: 245, distance: 383.0
click at [282, 273] on li "DSD" at bounding box center [287, 278] width 450 height 28
type input "DSD"
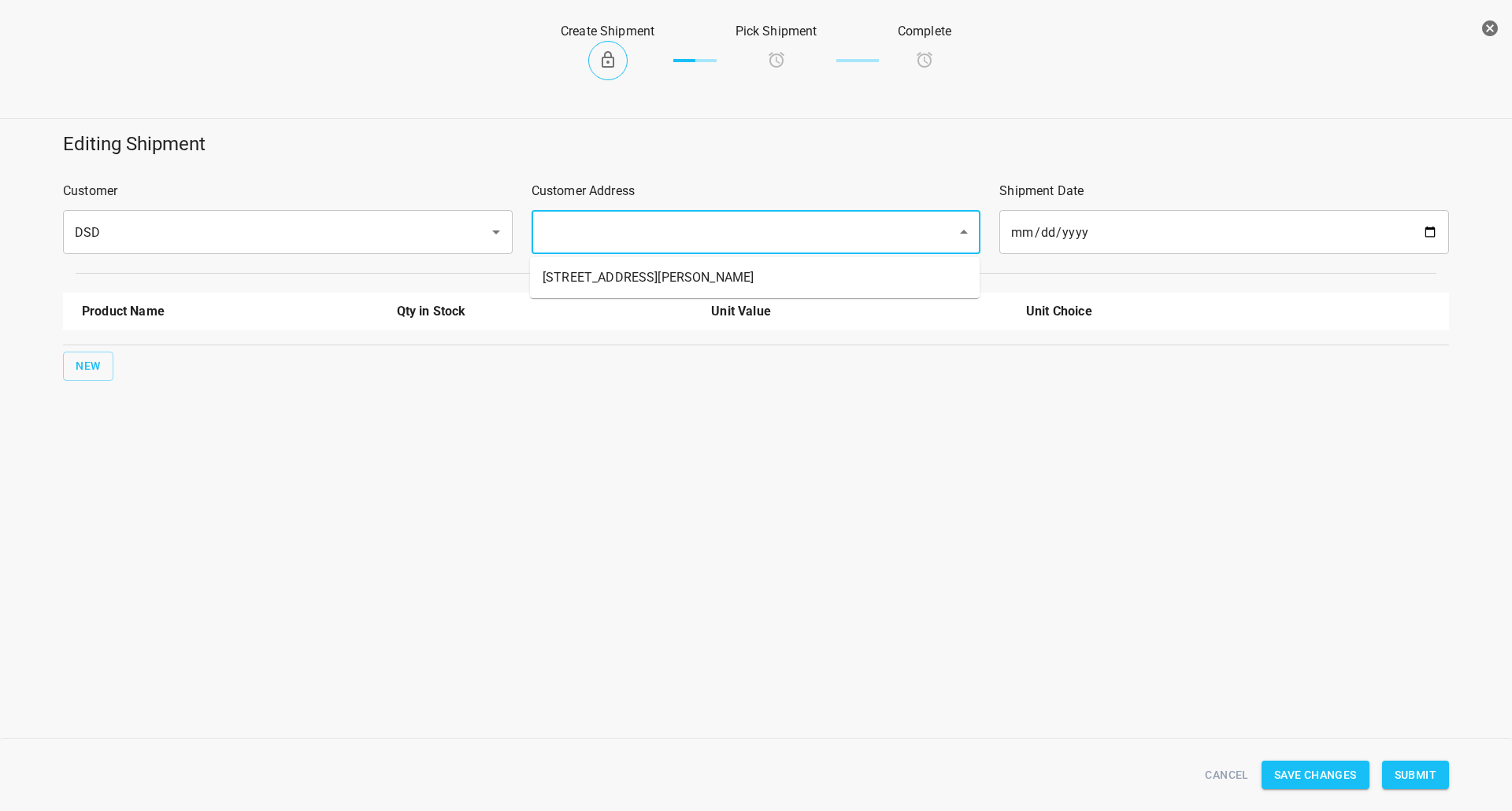
drag, startPoint x: 826, startPoint y: 230, endPoint x: 736, endPoint y: 264, distance: 96.2
click at [823, 230] on input "text" at bounding box center [734, 232] width 392 height 30
click at [670, 274] on li "[STREET_ADDRESS][PERSON_NAME]" at bounding box center [755, 278] width 450 height 28
type input "[STREET_ADDRESS][PERSON_NAME]"
click at [82, 381] on div "New" at bounding box center [756, 366] width 1392 height 36
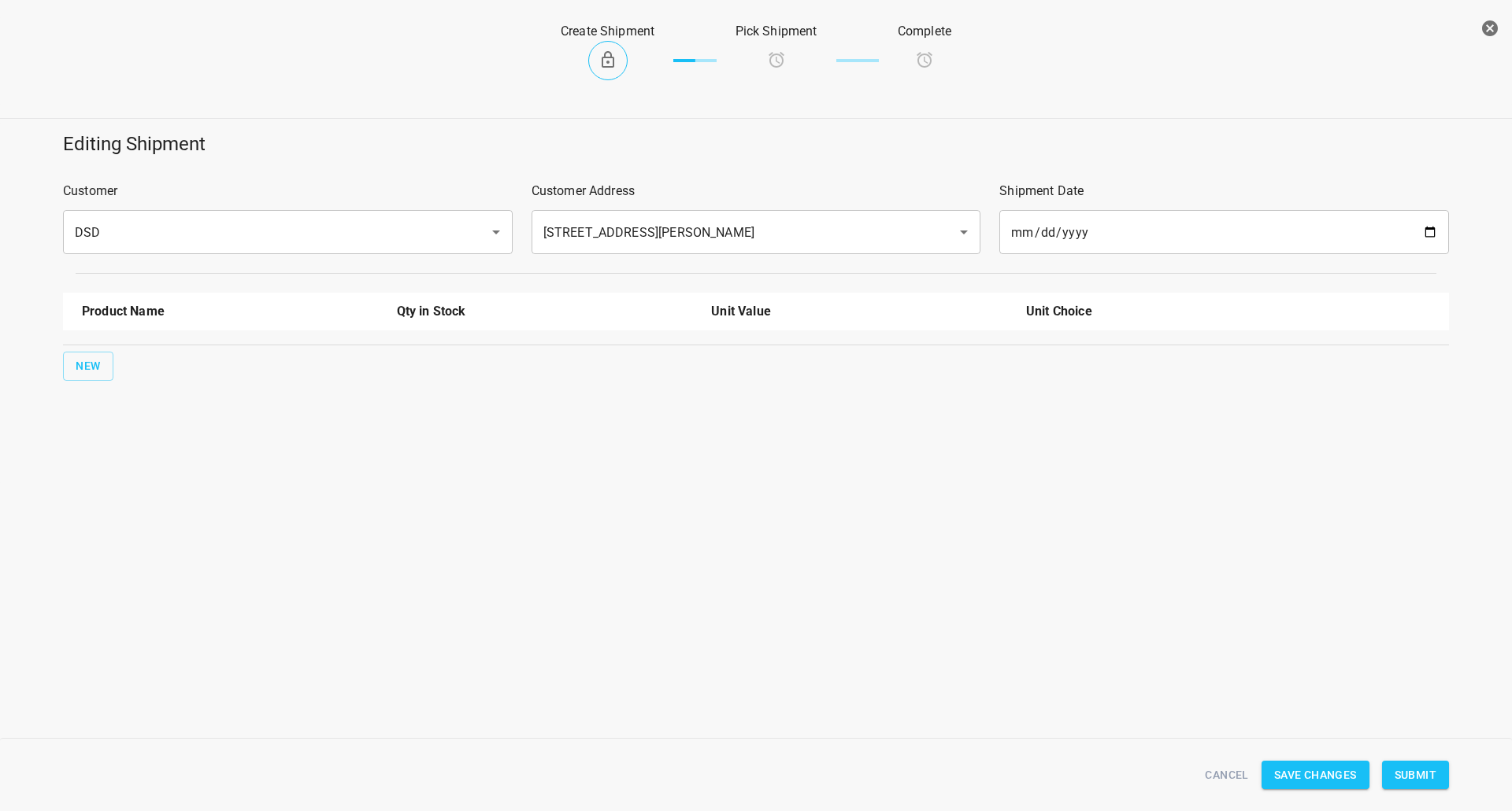
click at [121, 344] on div "Product Name Qty in Stock Unit Value Unit Choice New" at bounding box center [755, 337] width 1404 height 107
click at [95, 360] on span "New" at bounding box center [88, 366] width 25 height 20
click at [116, 359] on input "text" at bounding box center [207, 356] width 252 height 24
drag, startPoint x: 121, startPoint y: 502, endPoint x: 421, endPoint y: 495, distance: 300.1
click at [122, 502] on li "750ml Still" at bounding box center [230, 506] width 296 height 28
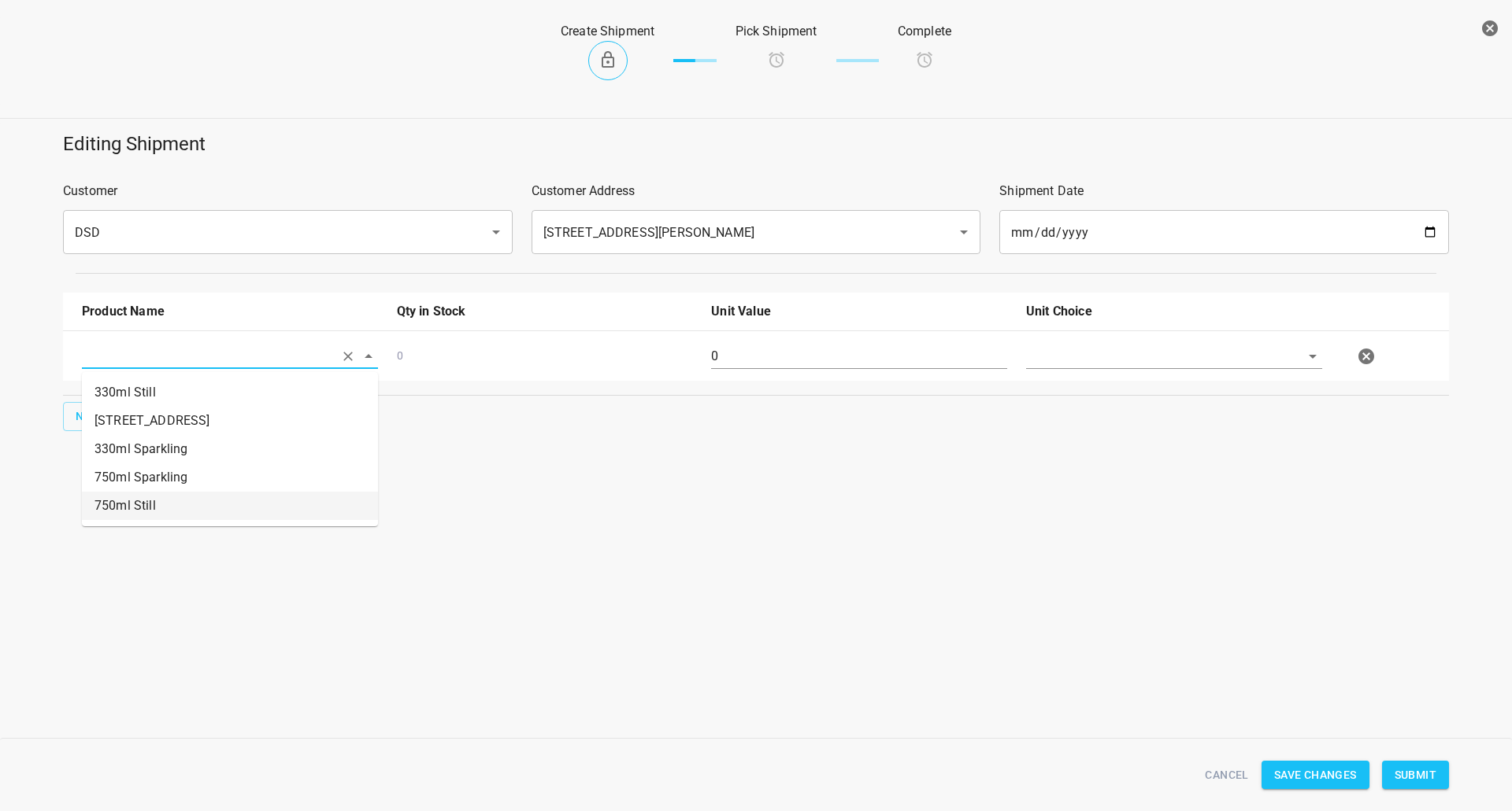
type input "750ml Still"
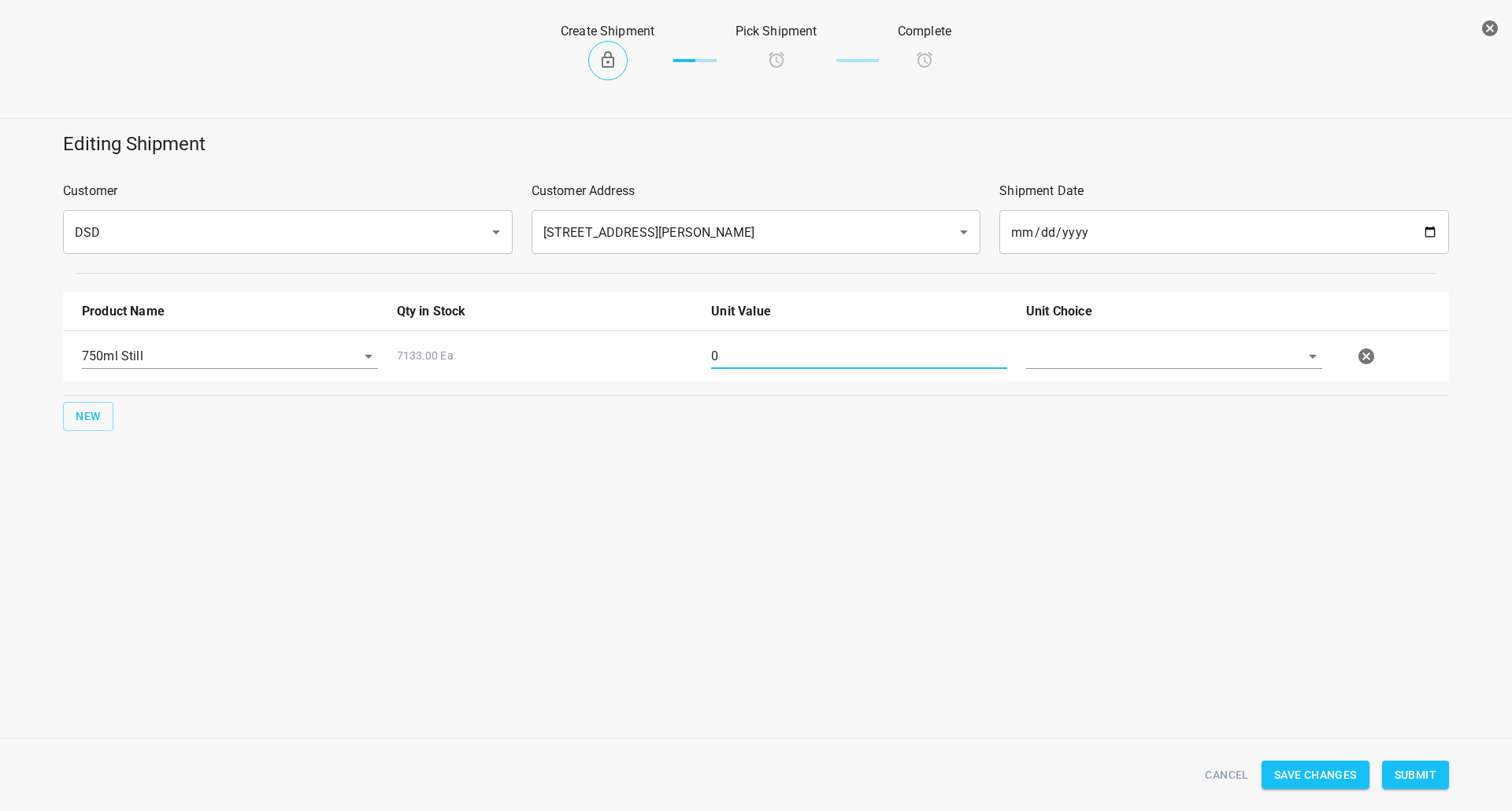
click at [985, 344] on input "0" at bounding box center [859, 356] width 296 height 25
type input "20"
click at [1098, 356] on input "text" at bounding box center [1151, 356] width 252 height 24
click at [1097, 400] on li "[PERSON_NAME]" at bounding box center [1174, 392] width 296 height 28
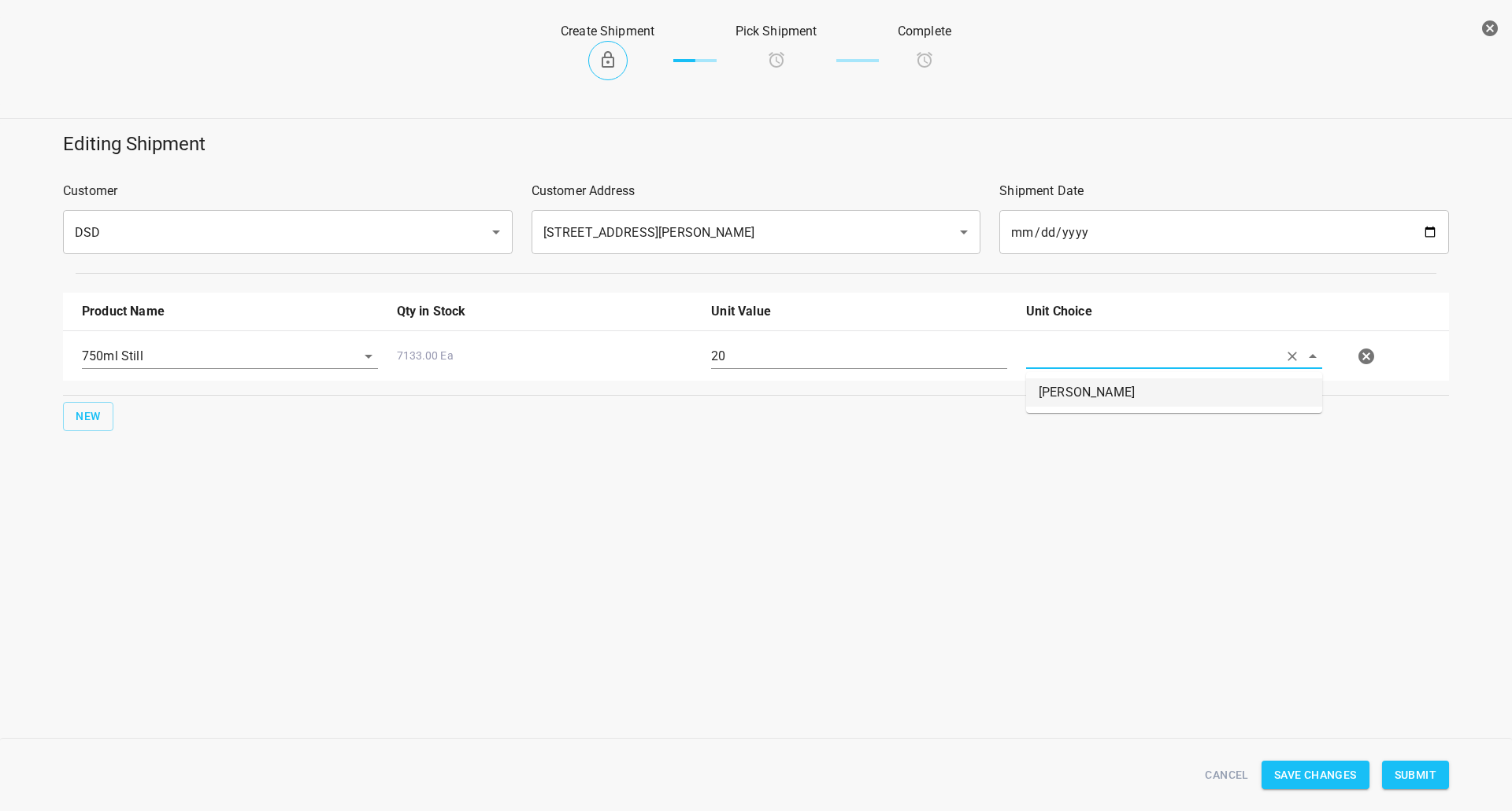
type input "[PERSON_NAME]"
click at [1410, 779] on span "Submit" at bounding box center [1415, 775] width 42 height 20
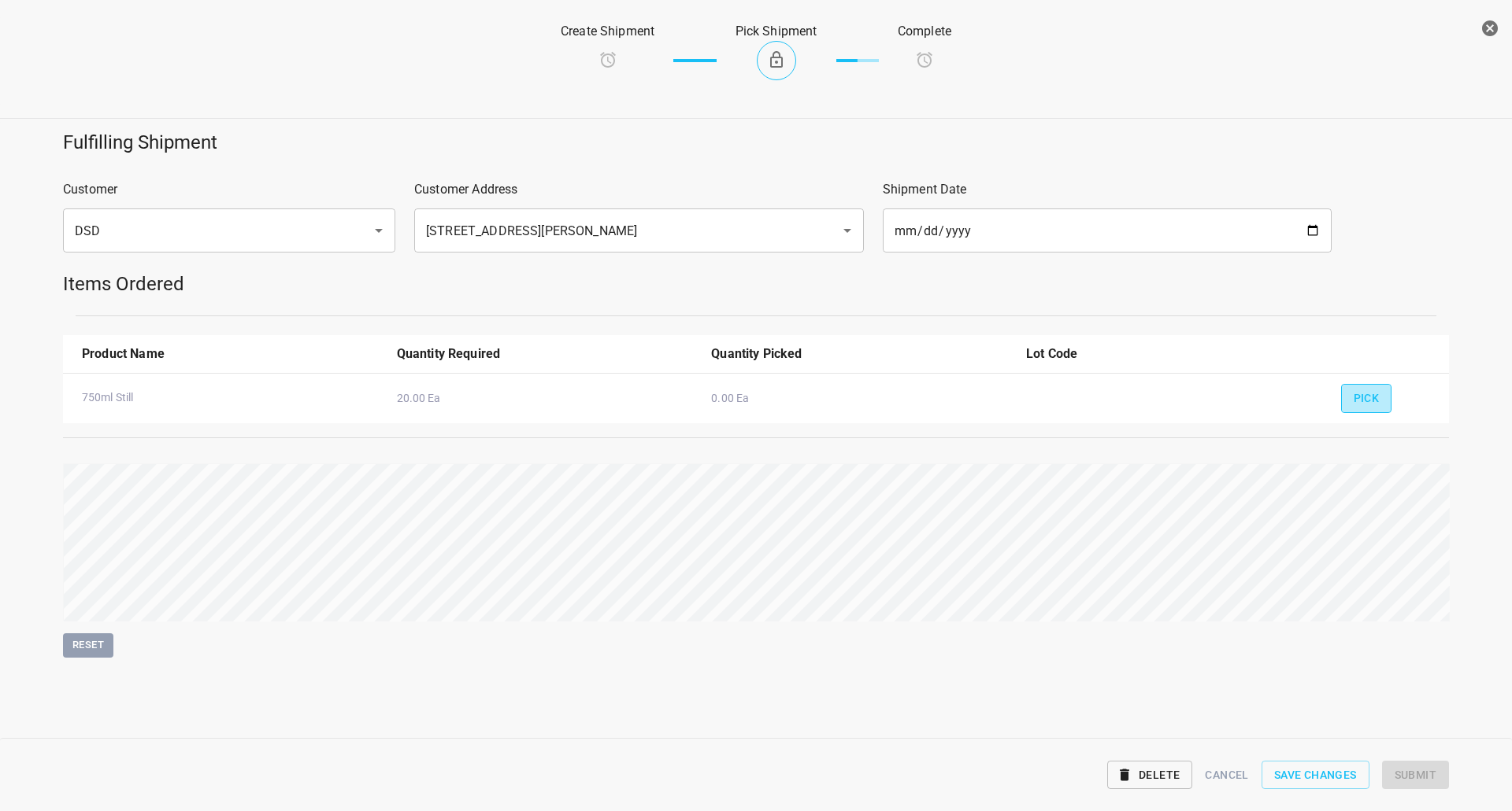
click at [1371, 392] on span "Pick" at bounding box center [1367, 398] width 26 height 20
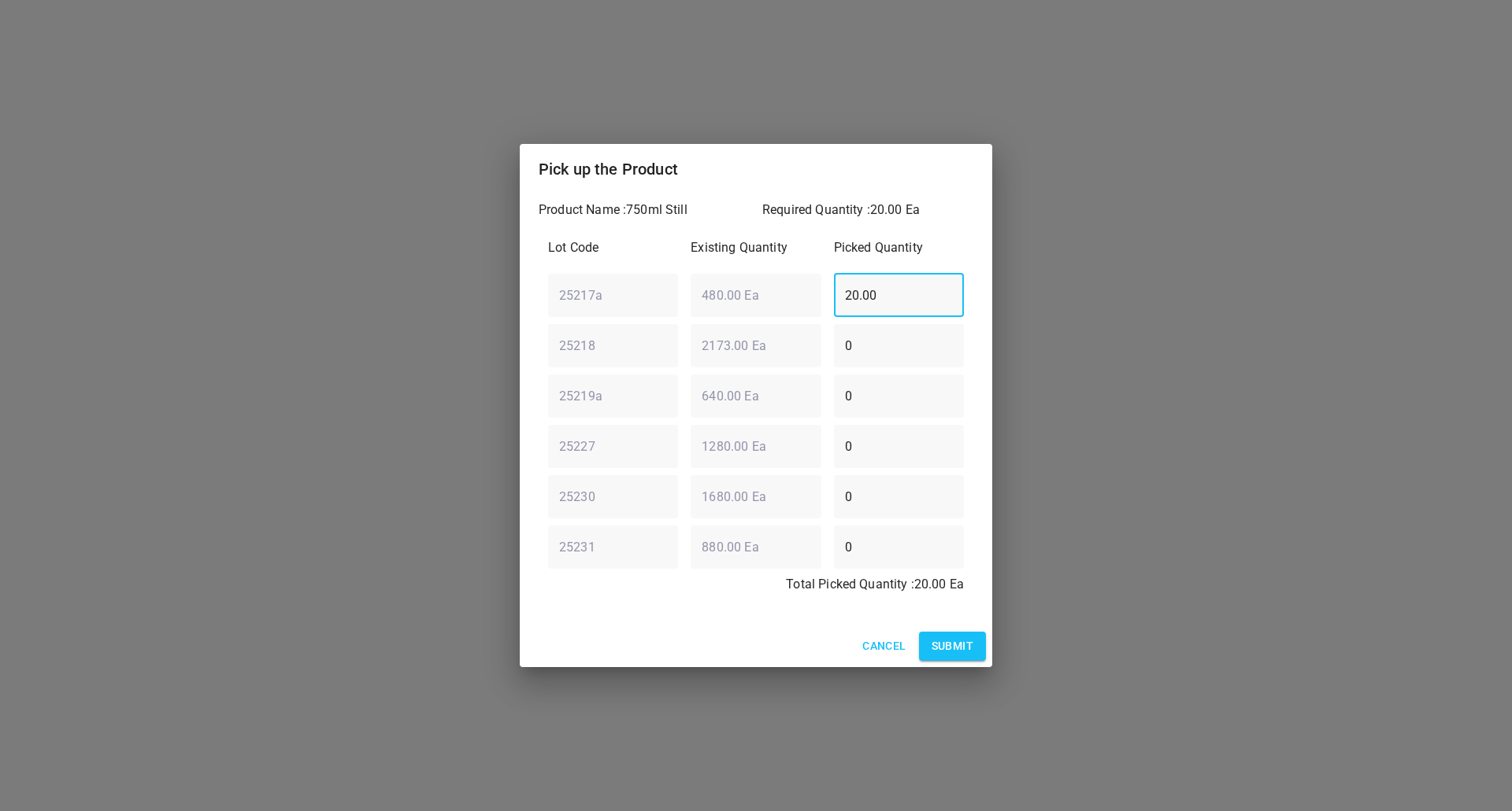
drag, startPoint x: 882, startPoint y: 303, endPoint x: 330, endPoint y: 253, distance: 554.3
click at [208, 273] on div "Pick up the Product Product Name : 750ml Still Required Quantity : 20.00 Ea Lot…" at bounding box center [756, 406] width 1512 height 811
type input "0"
drag, startPoint x: 843, startPoint y: 358, endPoint x: 871, endPoint y: 344, distance: 31.3
click at [841, 357] on input "0" at bounding box center [898, 345] width 130 height 44
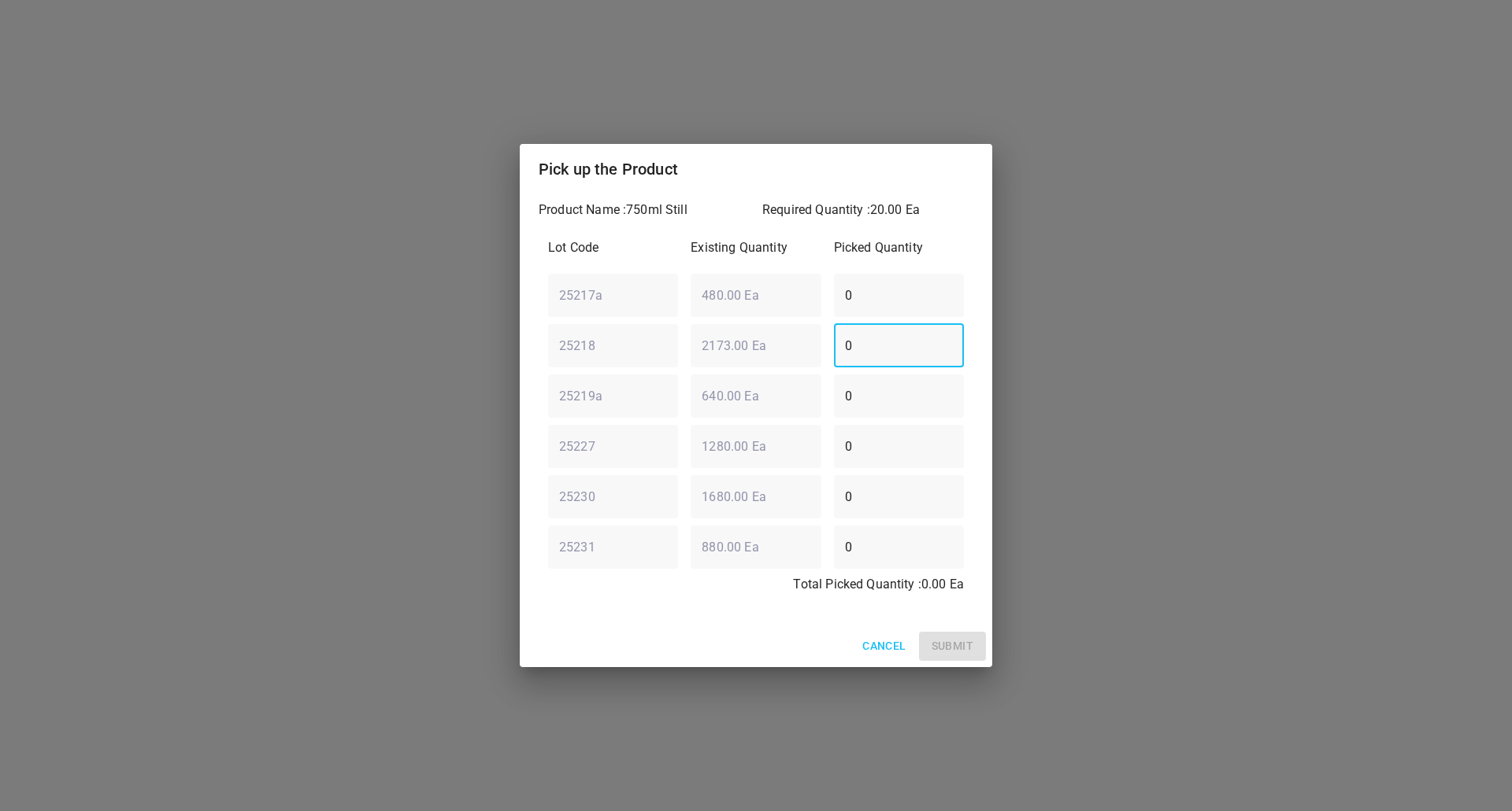
click at [734, 358] on div "25218 ​ 2173.00 Ea ​ 0 ​" at bounding box center [755, 346] width 428 height 57
type input "20"
click at [961, 649] on span "Submit" at bounding box center [952, 646] width 42 height 20
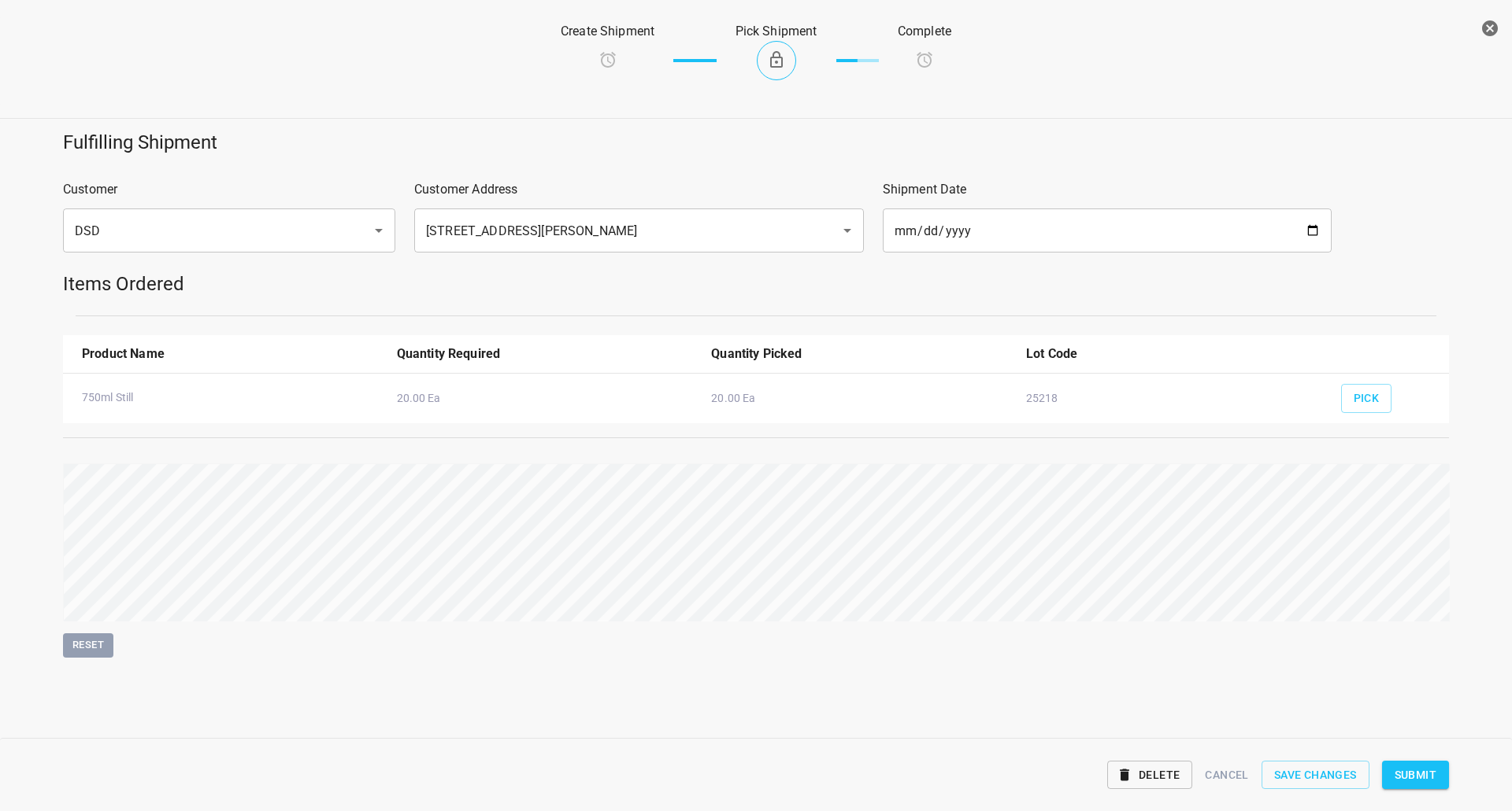
click at [1379, 785] on div "Delete Cancel Save Changes Submit" at bounding box center [755, 775] width 1404 height 61
click at [1427, 767] on span "Submit" at bounding box center [1415, 775] width 42 height 20
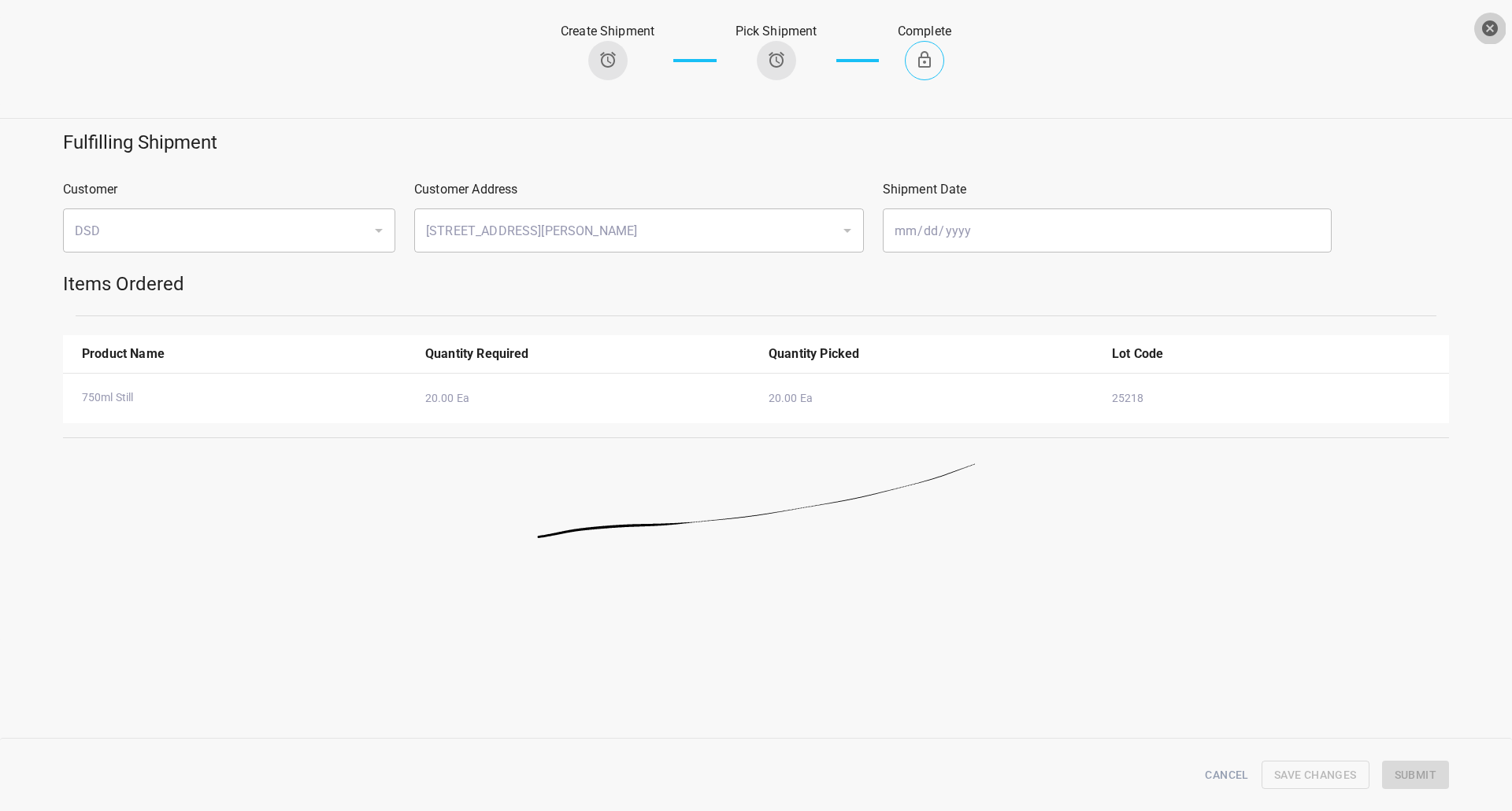
click at [1487, 28] on icon "button" at bounding box center [1490, 28] width 16 height 16
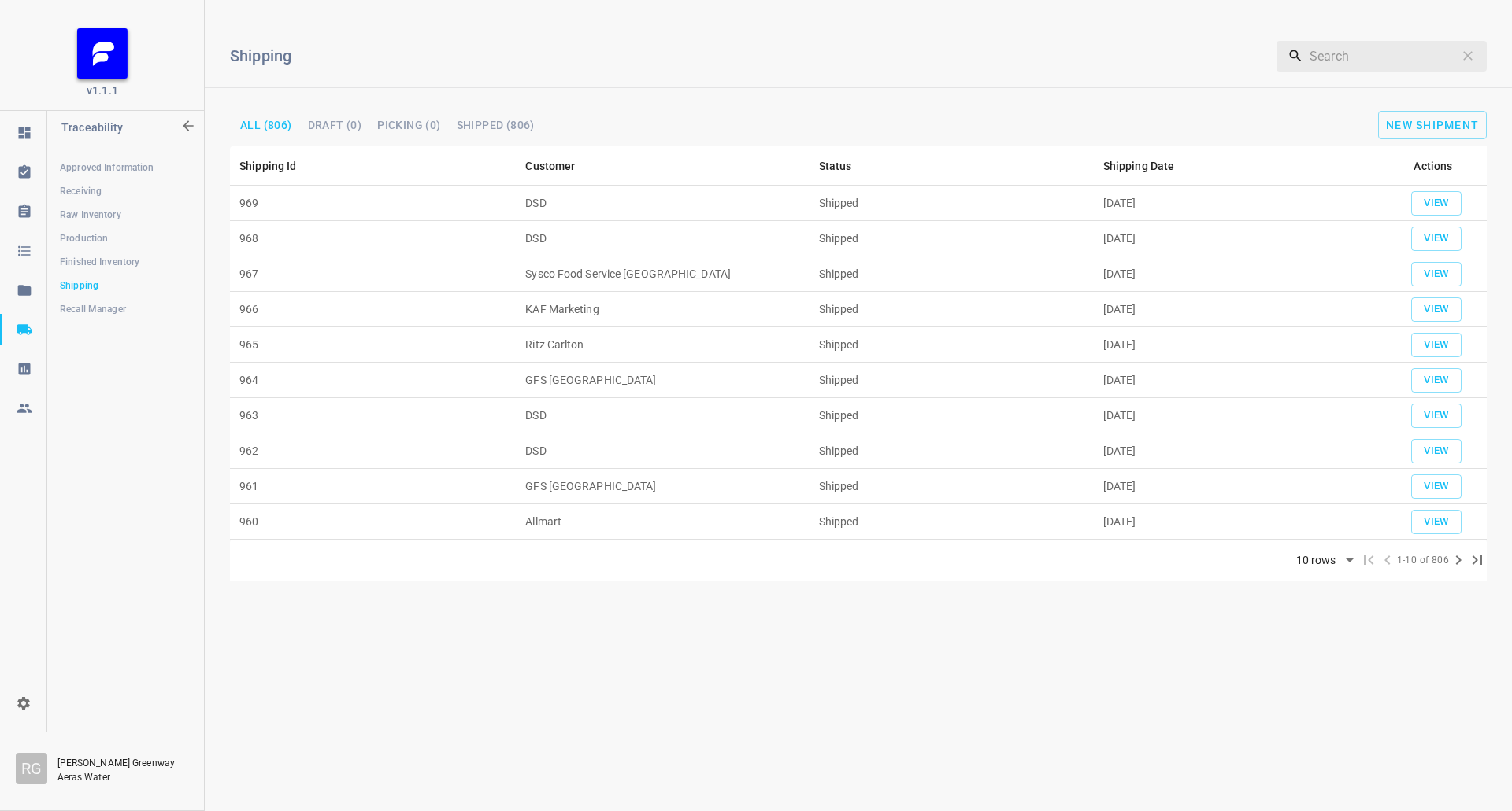
click at [126, 234] on span "Production" at bounding box center [126, 238] width 131 height 16
